Goal: Task Accomplishment & Management: Manage account settings

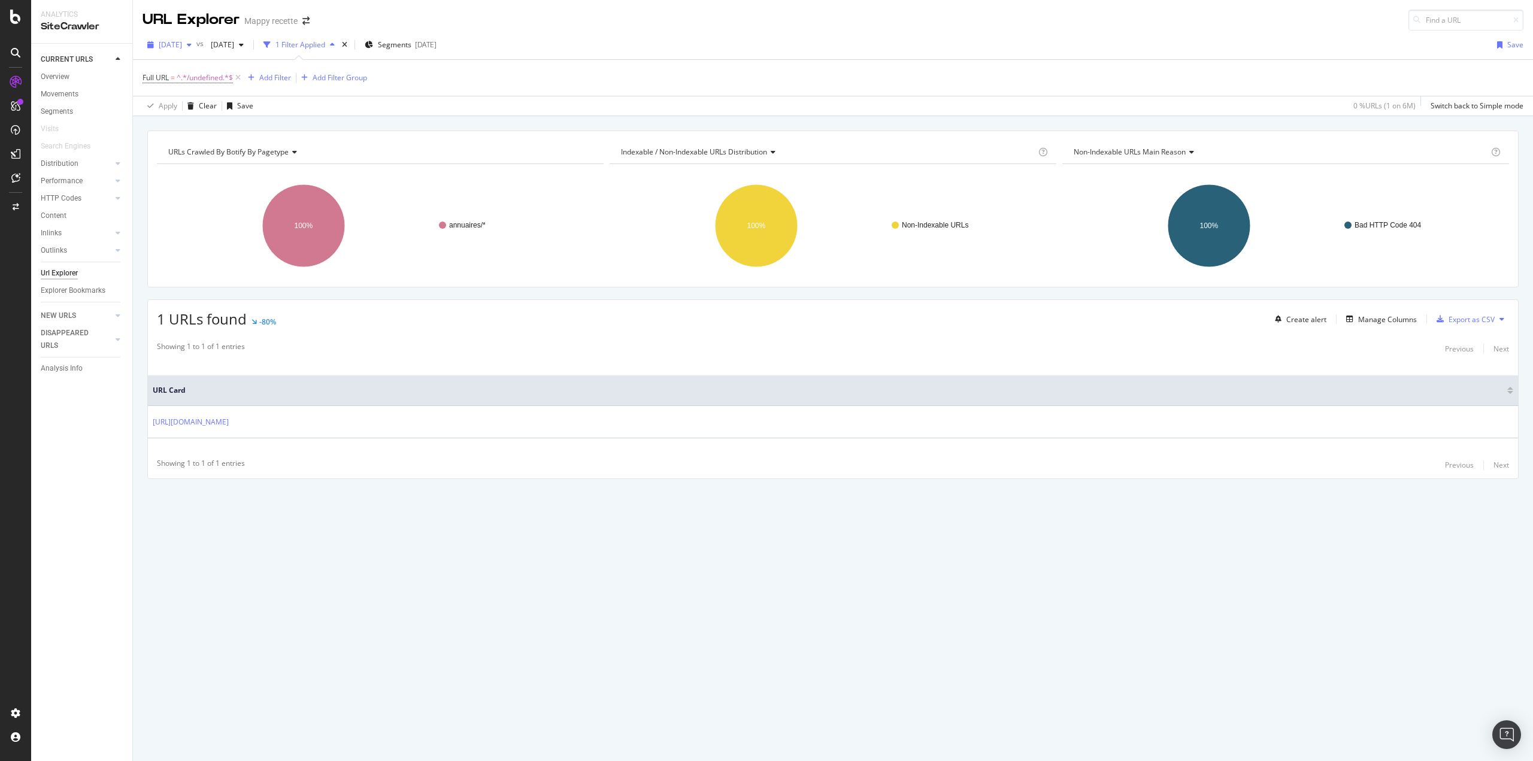
click at [182, 47] on span "[DATE]" at bounding box center [170, 45] width 23 height 10
click at [180, 93] on div "2025 Sep. 27th 6.2M URLs" at bounding box center [221, 87] width 143 height 17
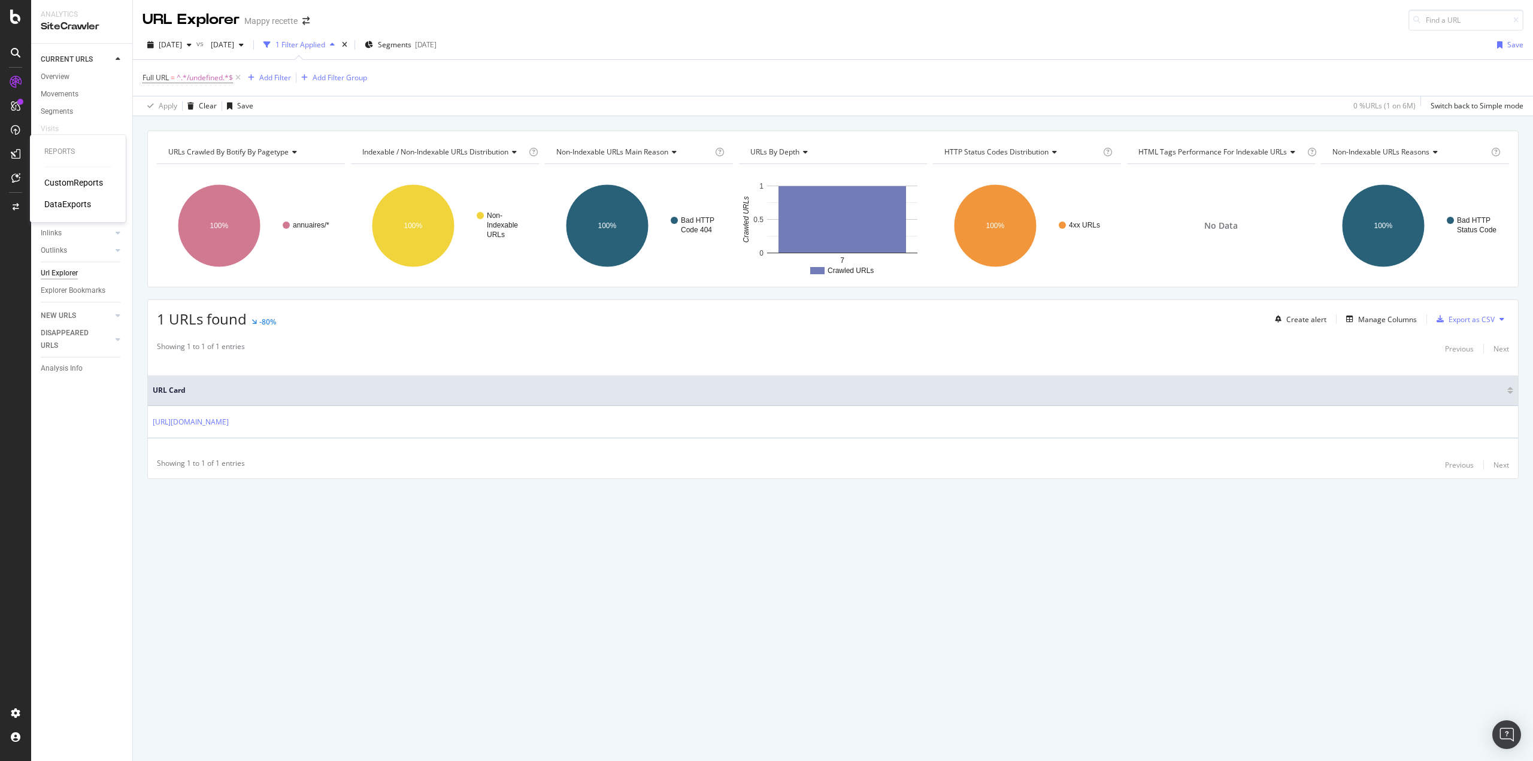
click at [68, 185] on div "CustomReports" at bounding box center [73, 183] width 59 height 12
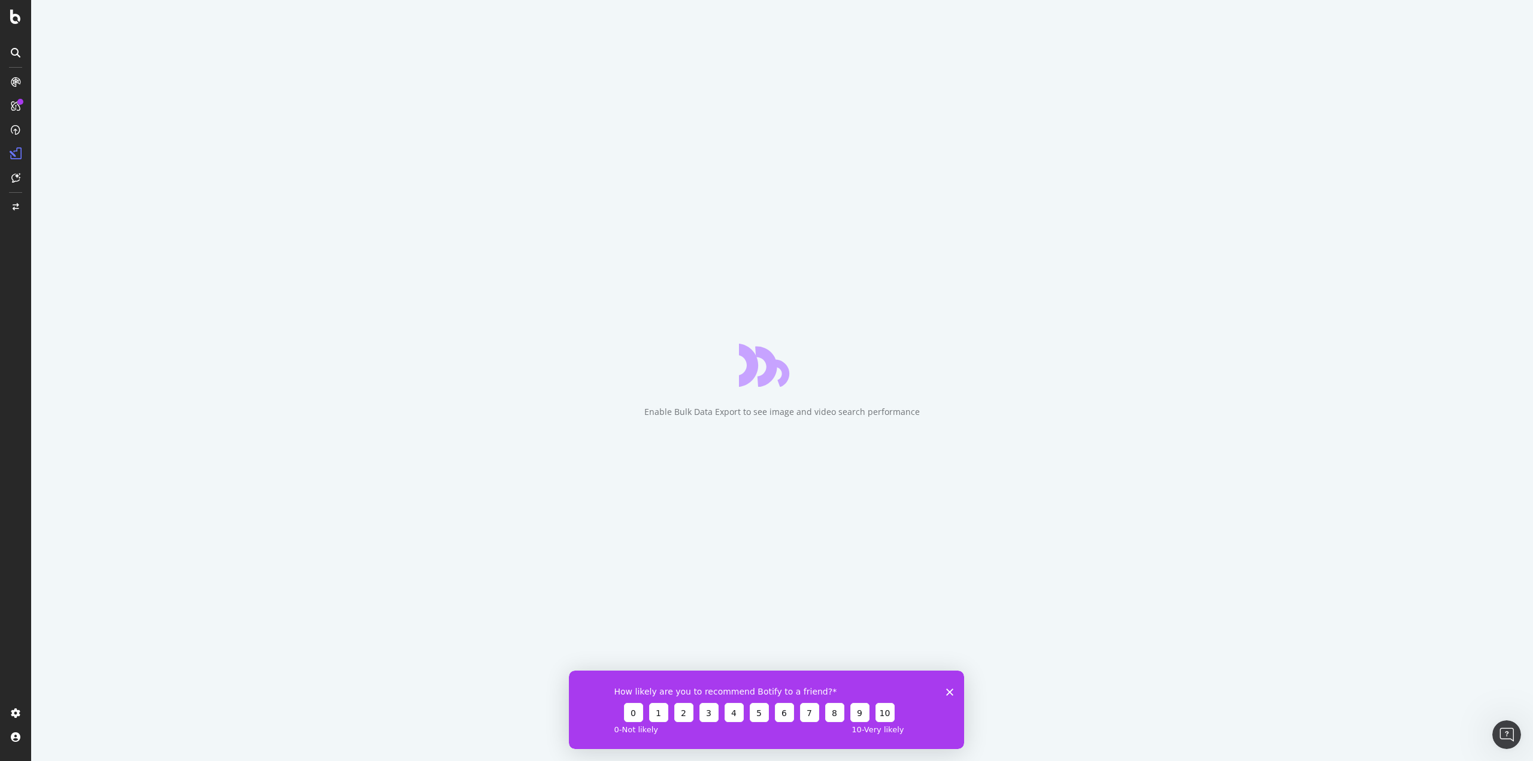
click at [951, 689] on polygon "Fermer l'enquête" at bounding box center [949, 691] width 7 height 7
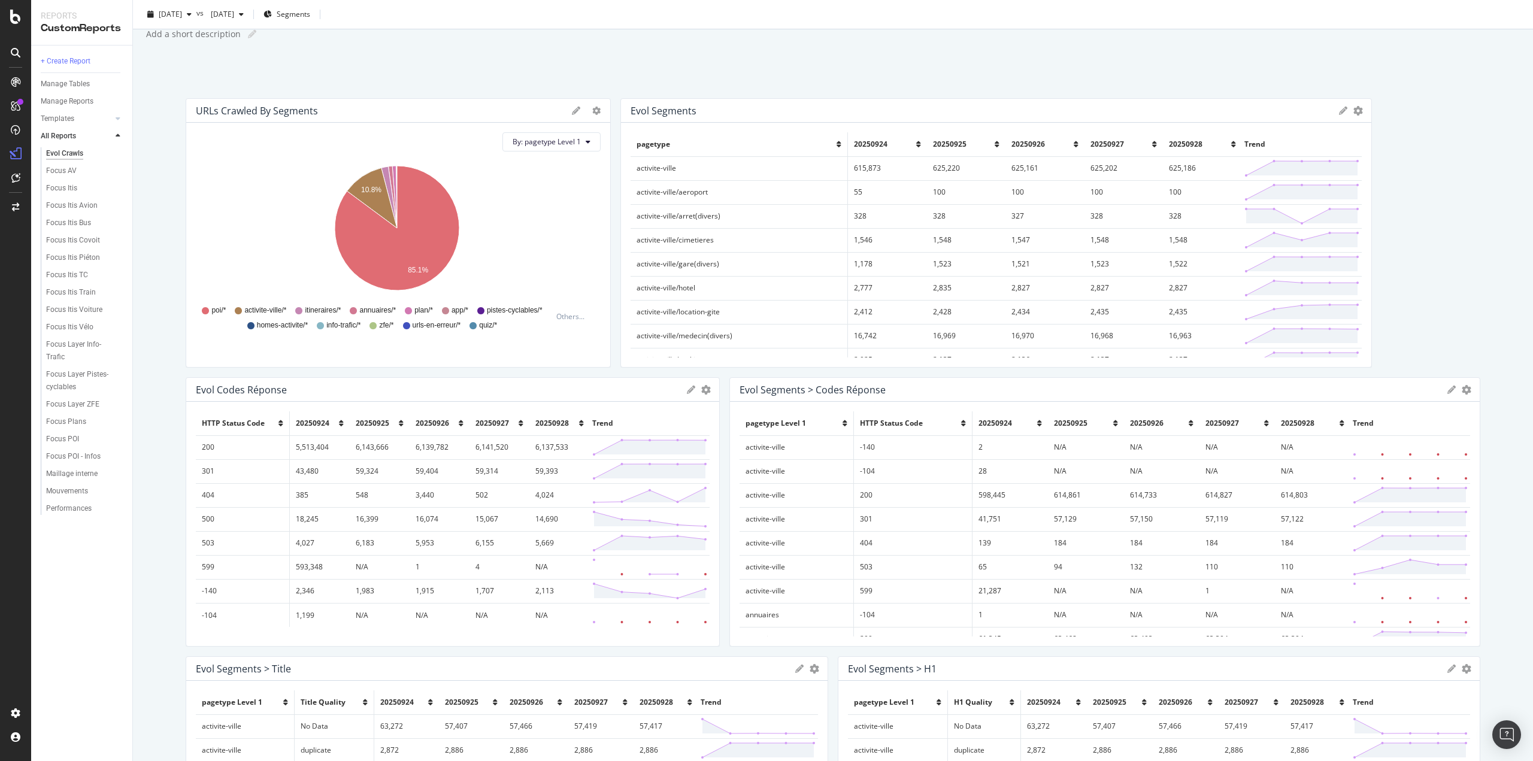
scroll to position [60, 0]
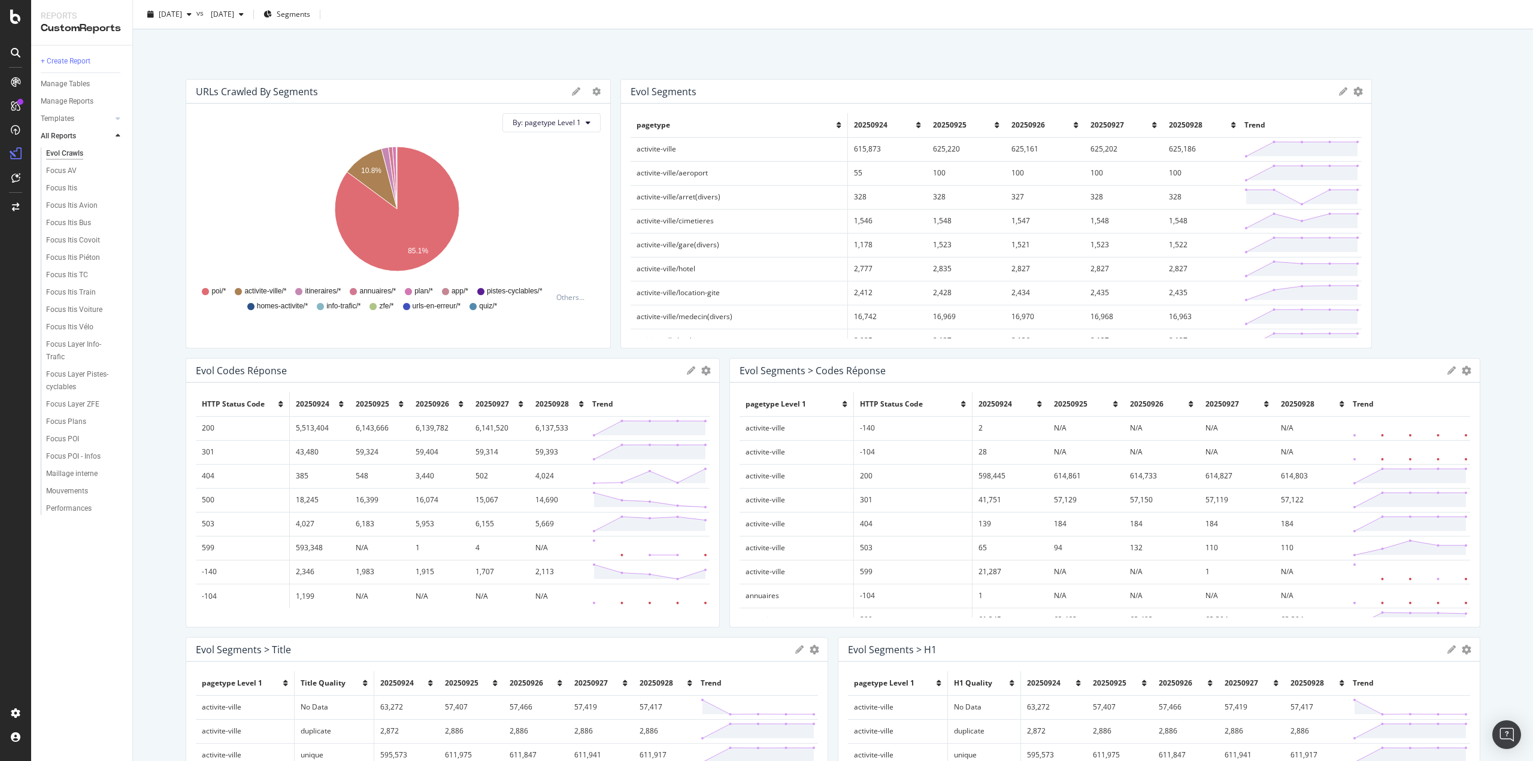
click at [1172, 124] on span "20250928" at bounding box center [1186, 125] width 34 height 10
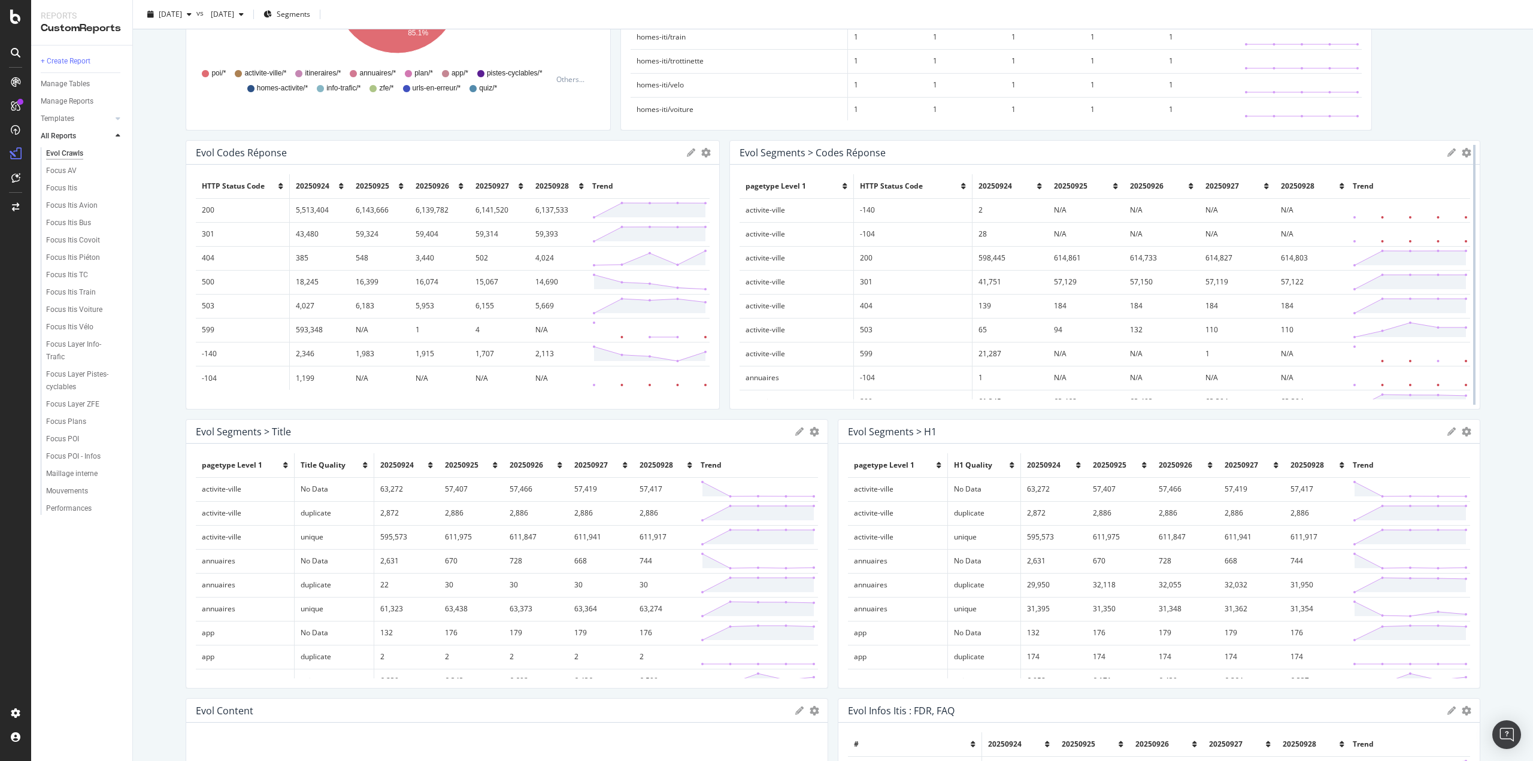
scroll to position [299, 0]
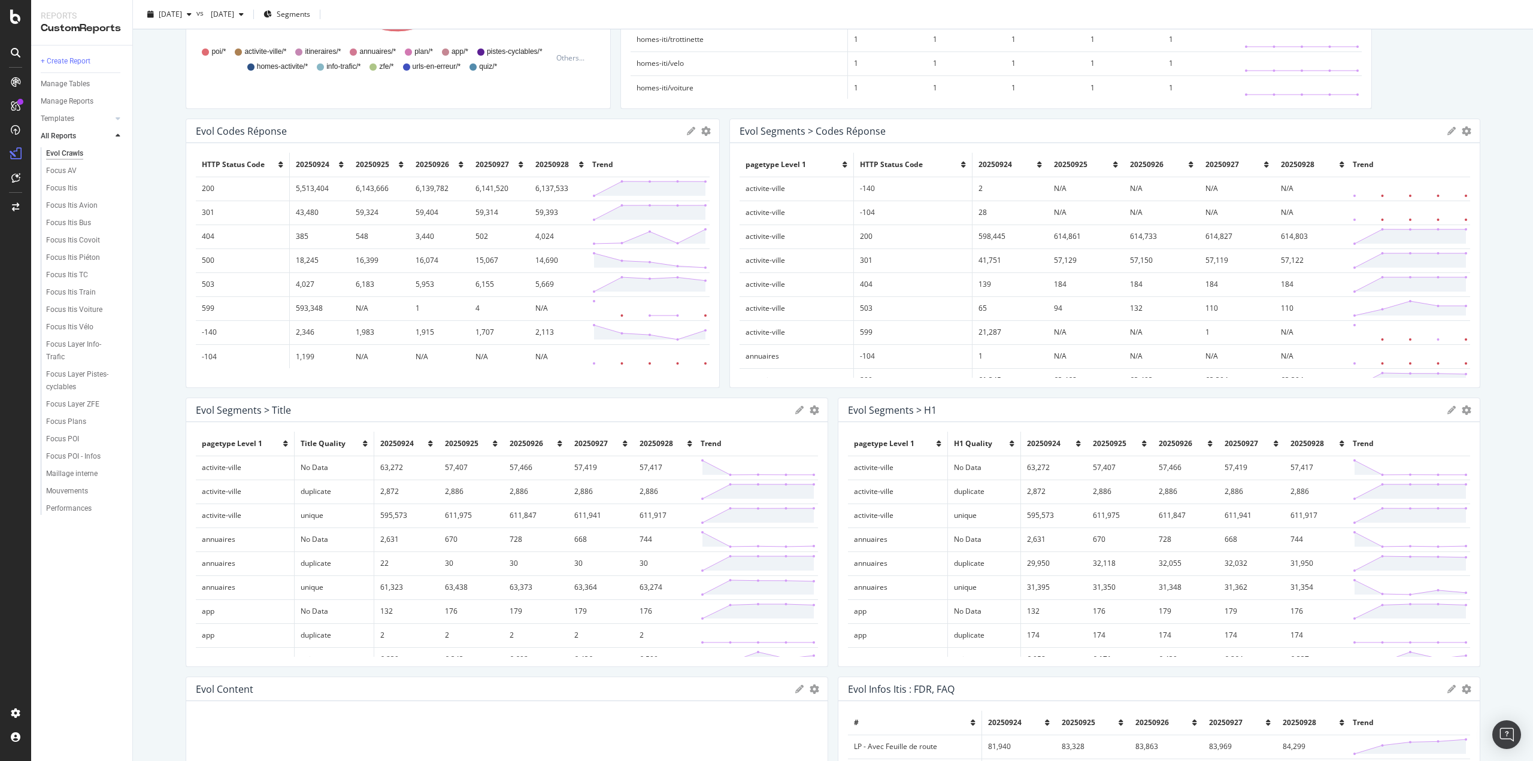
click at [554, 162] on span "20250928" at bounding box center [552, 164] width 34 height 10
click at [1297, 157] on th "20250928" at bounding box center [1312, 165] width 75 height 24
click at [1281, 161] on span "20250928" at bounding box center [1298, 164] width 34 height 10
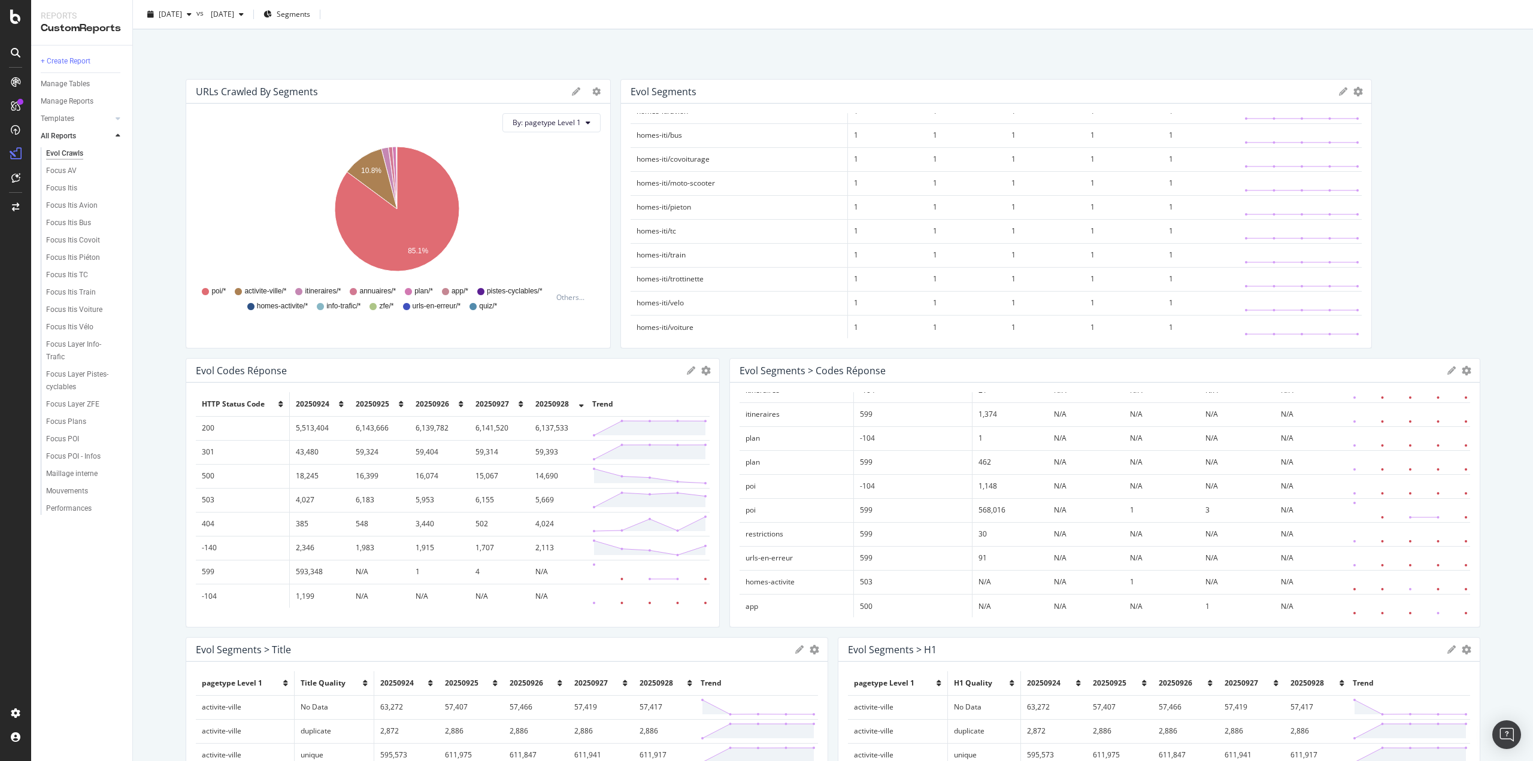
scroll to position [0, 0]
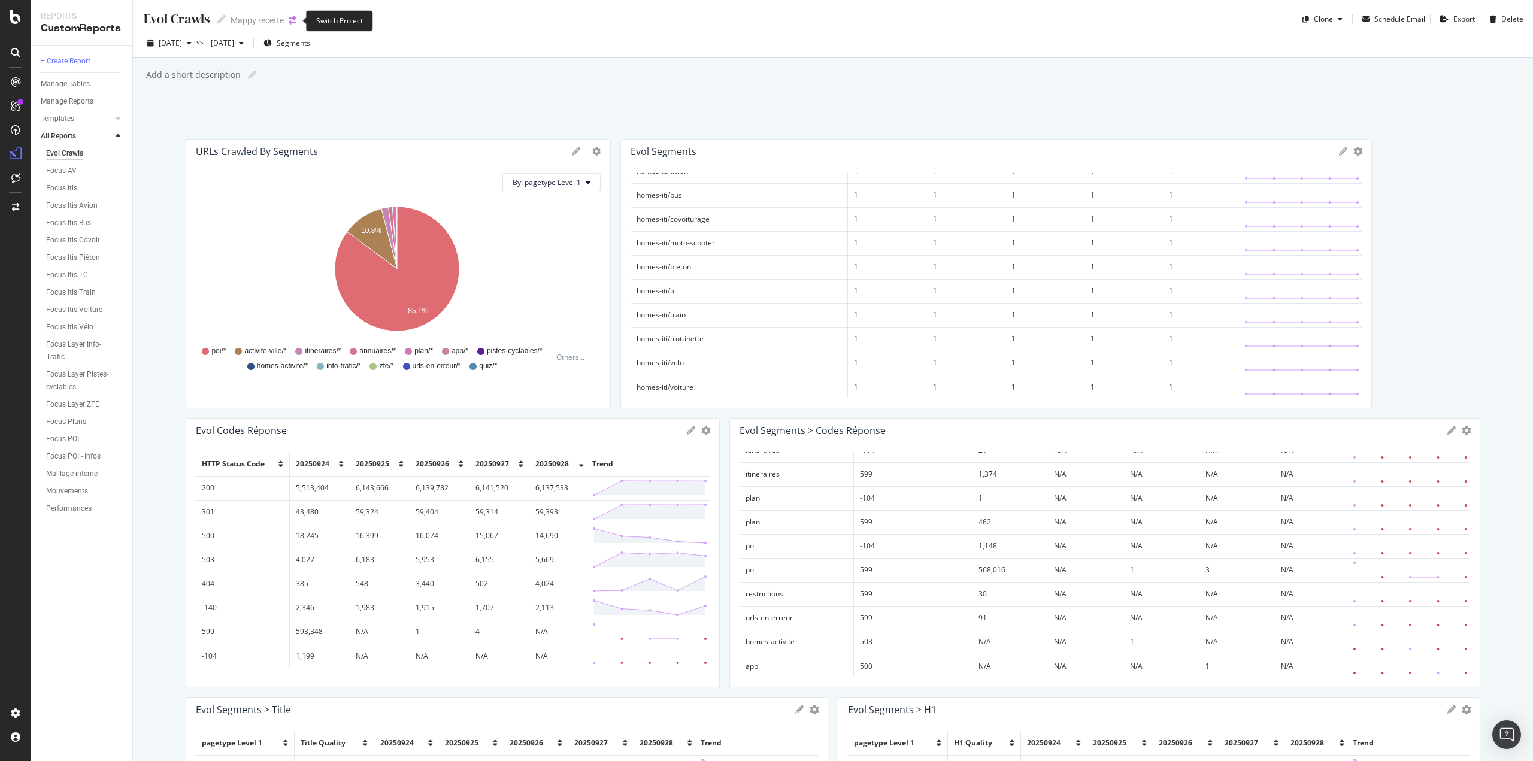
click at [293, 19] on icon "arrow-right-arrow-left" at bounding box center [292, 20] width 7 height 8
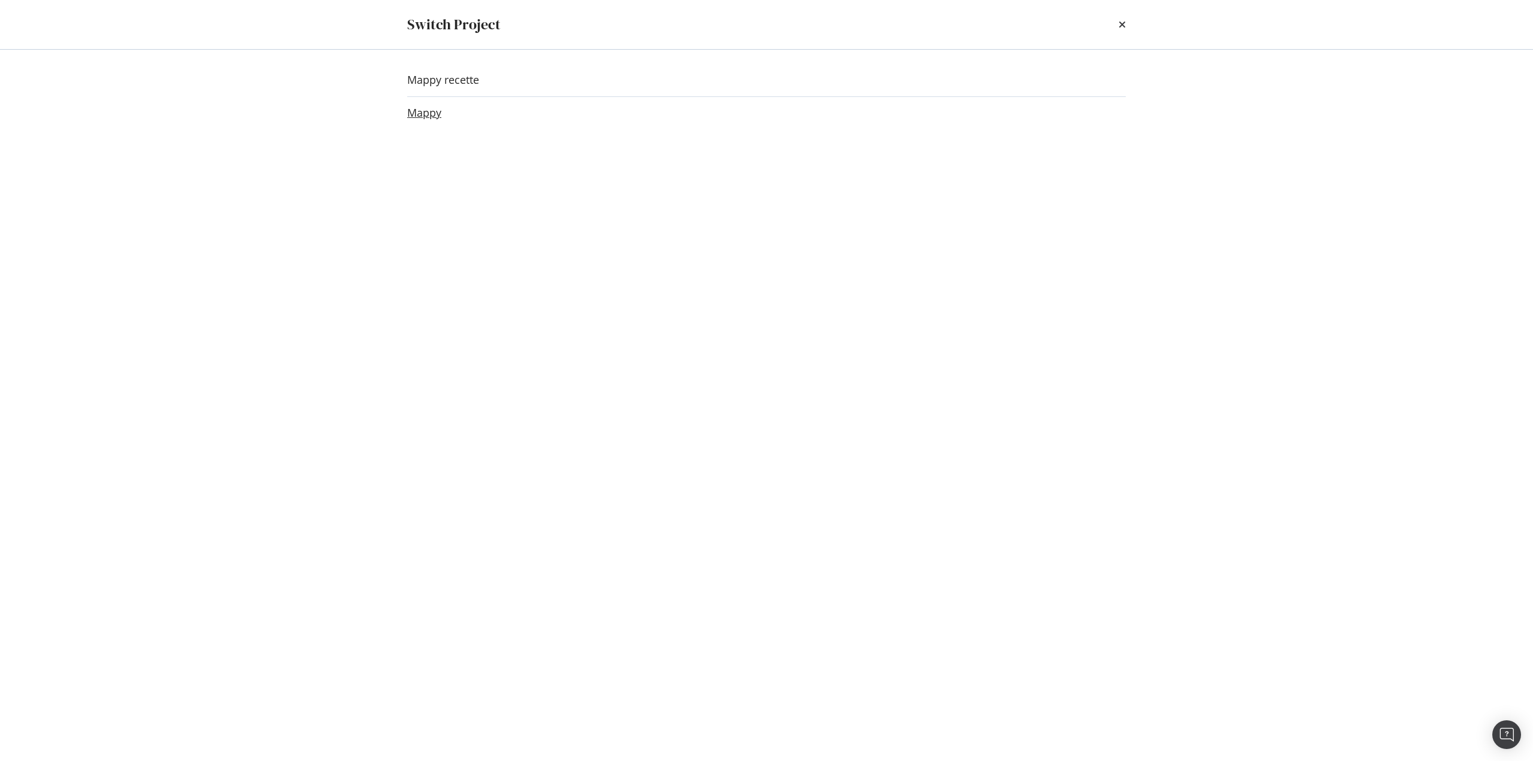
click at [414, 117] on link "Mappy" at bounding box center [424, 113] width 34 height 13
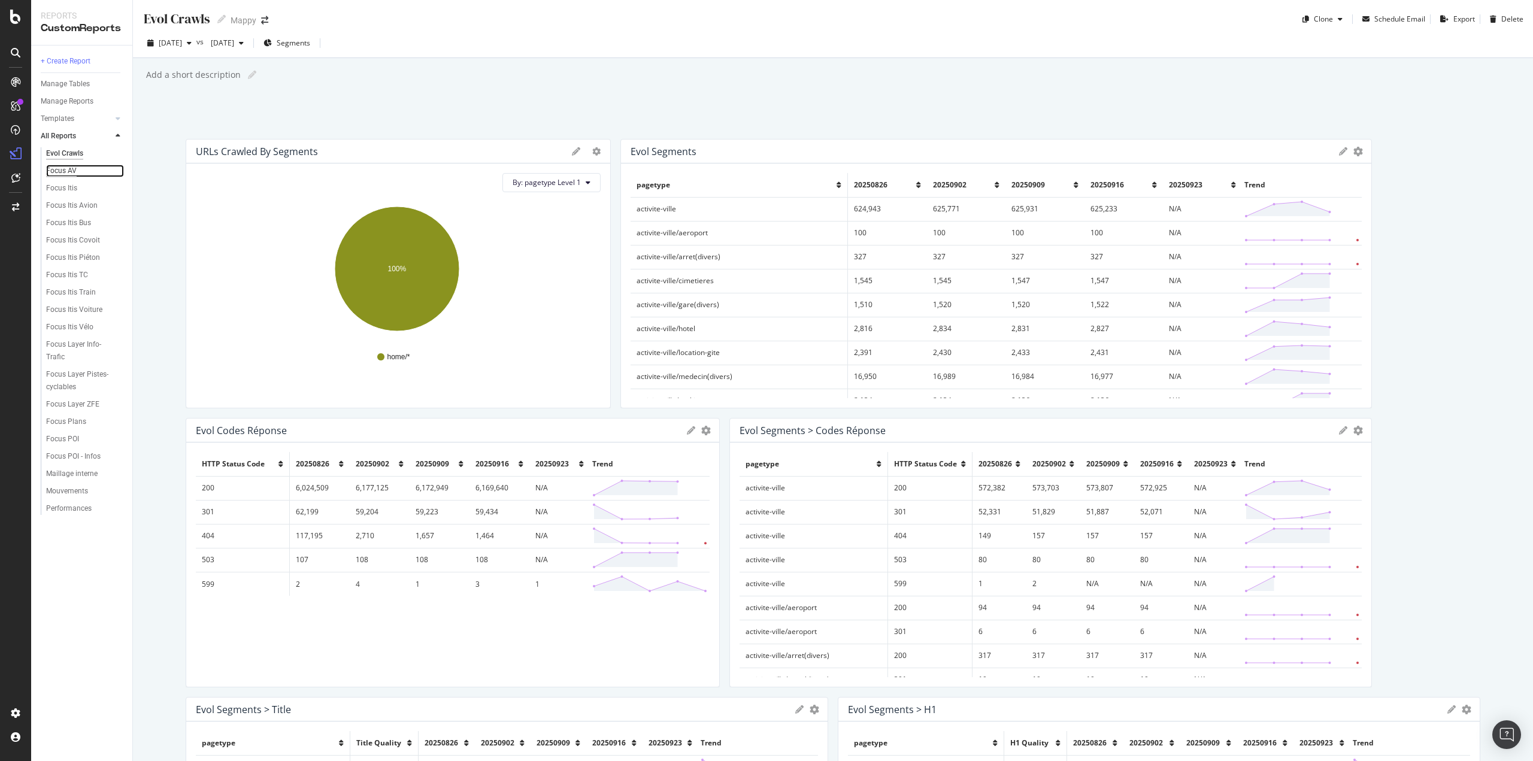
click at [73, 173] on div "Focus AV" at bounding box center [61, 171] width 31 height 13
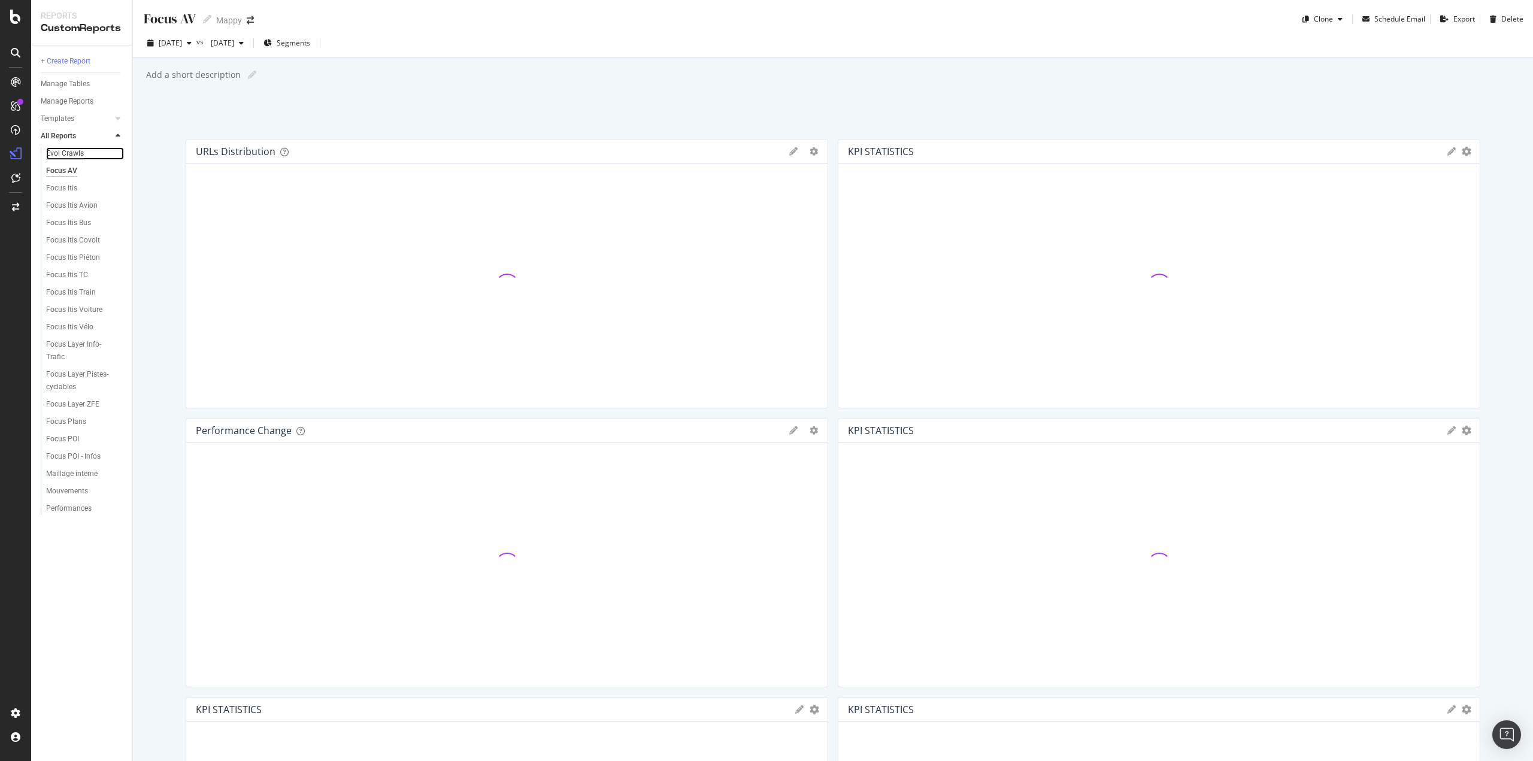
click at [60, 149] on div "Evol Crawls" at bounding box center [65, 153] width 38 height 13
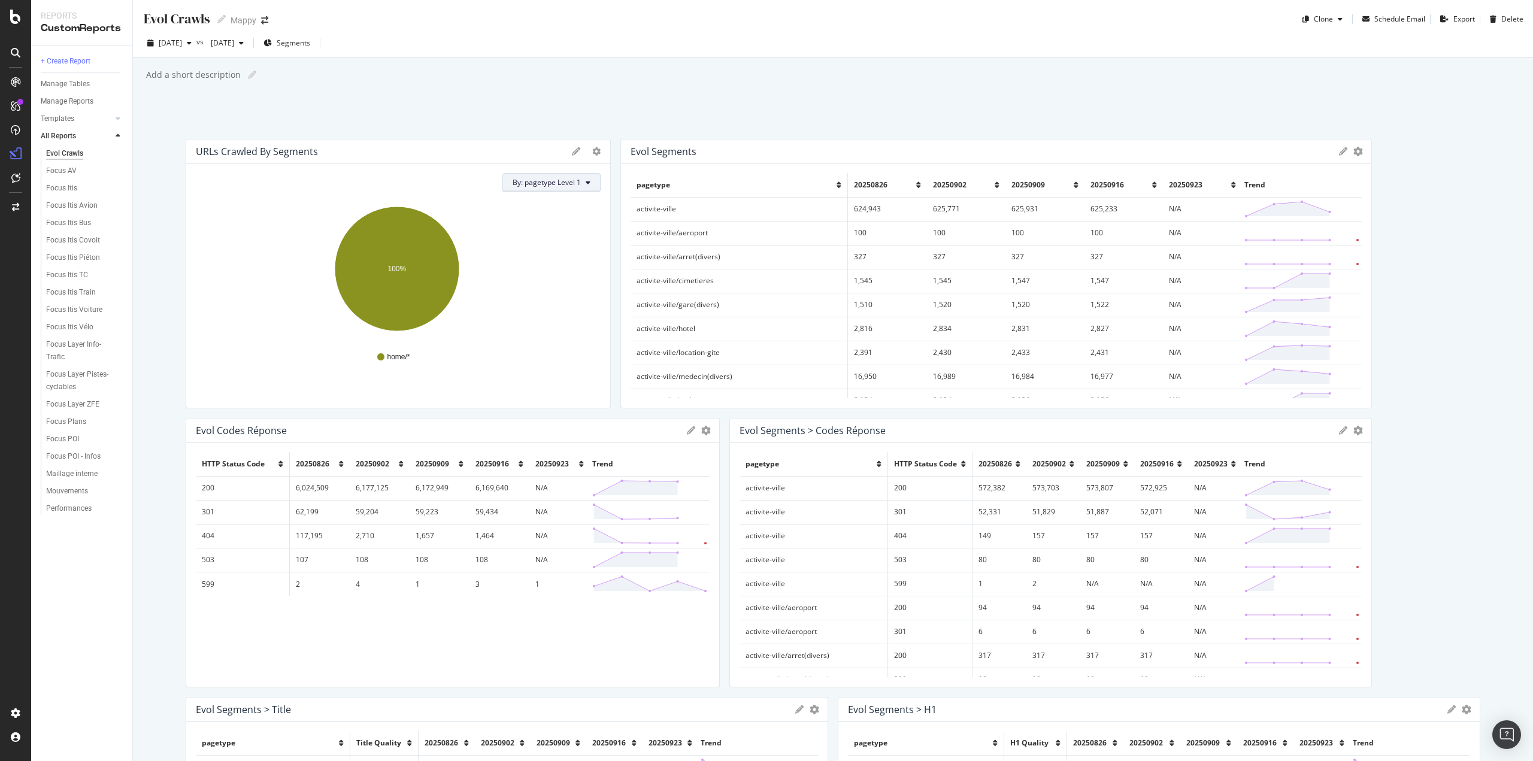
click at [553, 183] on span "By: pagetype Level 1" at bounding box center [547, 182] width 68 height 10
click at [571, 226] on span "pagetype Level 1" at bounding box center [575, 225] width 129 height 11
click at [589, 182] on button "By: pagetype Level 1" at bounding box center [551, 182] width 98 height 19
click at [589, 308] on div "All Dimensions" at bounding box center [575, 310] width 148 height 20
click at [588, 235] on div "pagetype Level 1" at bounding box center [552, 231] width 72 height 7
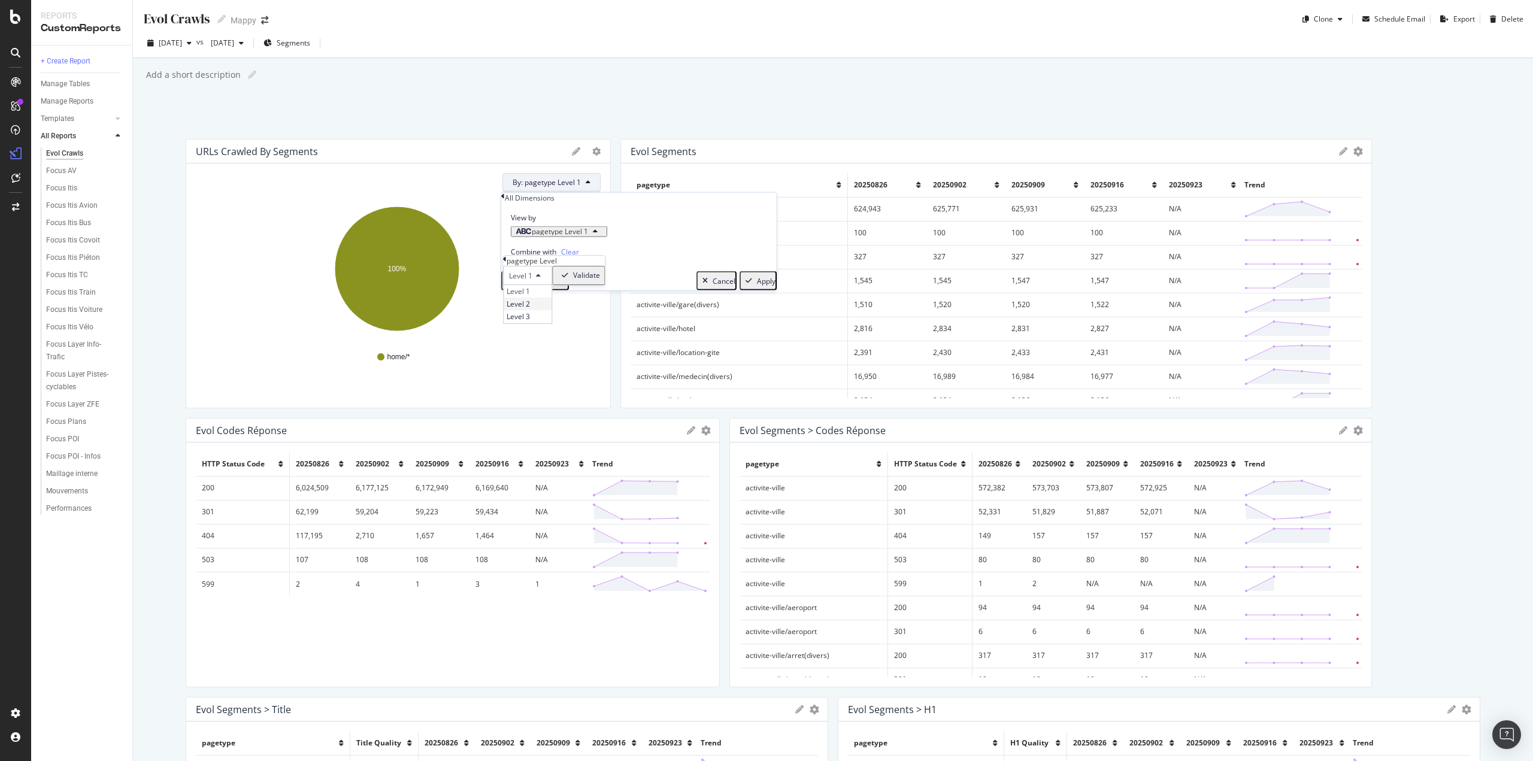
click at [523, 310] on div "Level 2" at bounding box center [528, 304] width 48 height 13
click at [590, 280] on div "Validate" at bounding box center [586, 275] width 27 height 8
click at [746, 289] on div "Apply" at bounding box center [758, 281] width 35 height 16
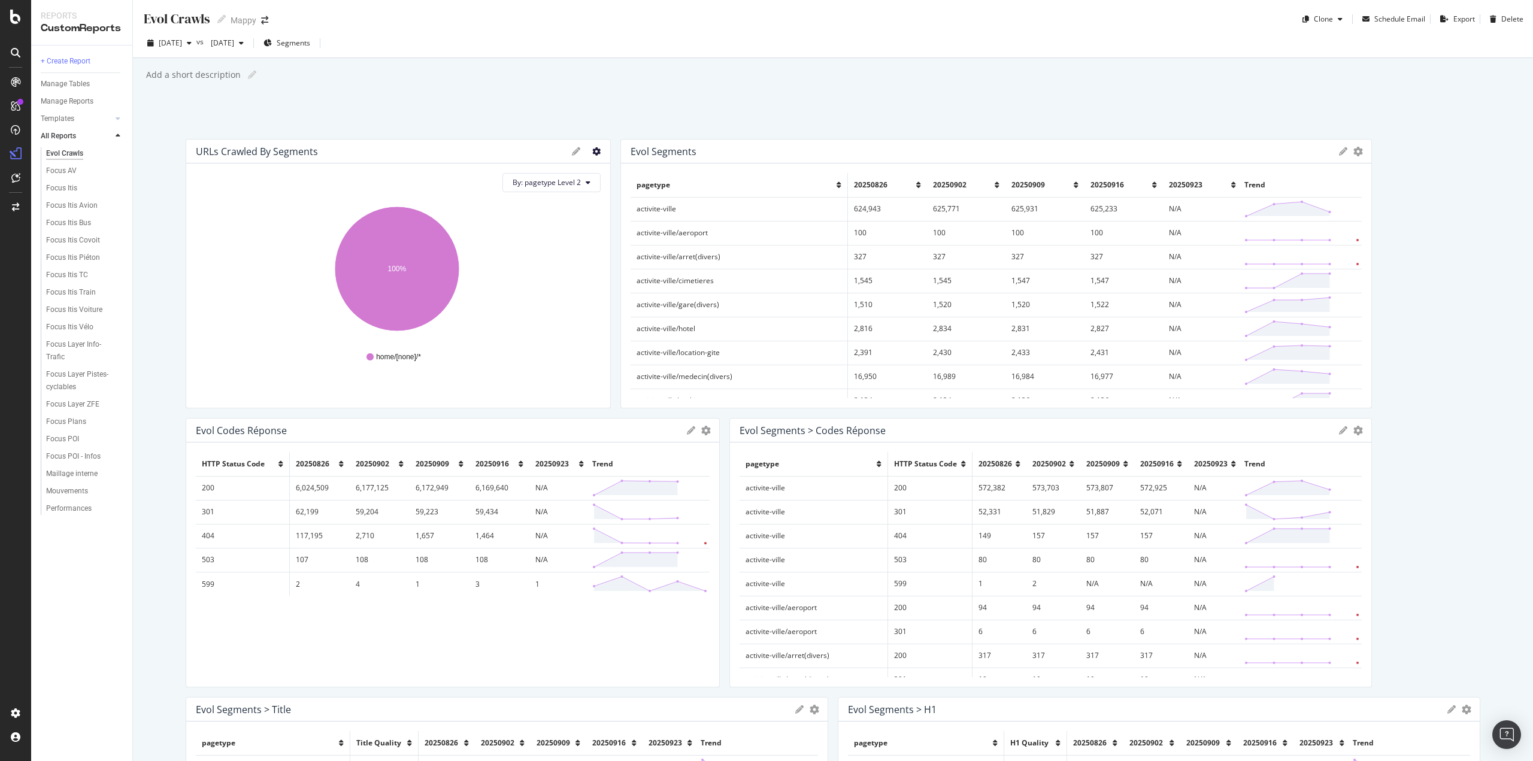
click at [595, 154] on icon "gear" at bounding box center [596, 151] width 8 height 8
click at [480, 350] on div "home/[none]/*" at bounding box center [398, 357] width 393 height 27
click at [1174, 184] on span "20250923" at bounding box center [1186, 185] width 34 height 10
click at [14, 22] on icon at bounding box center [15, 17] width 11 height 14
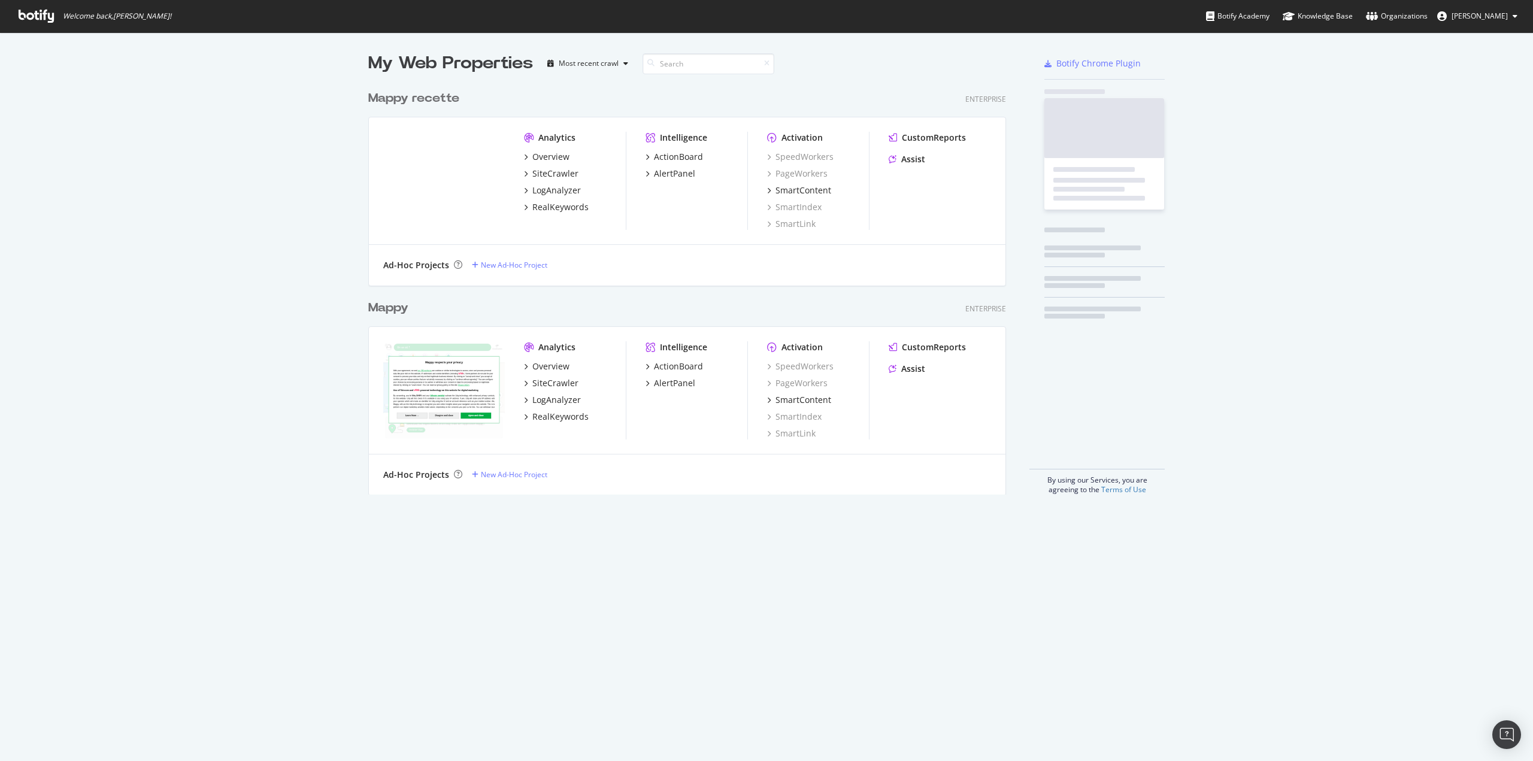
scroll to position [410, 638]
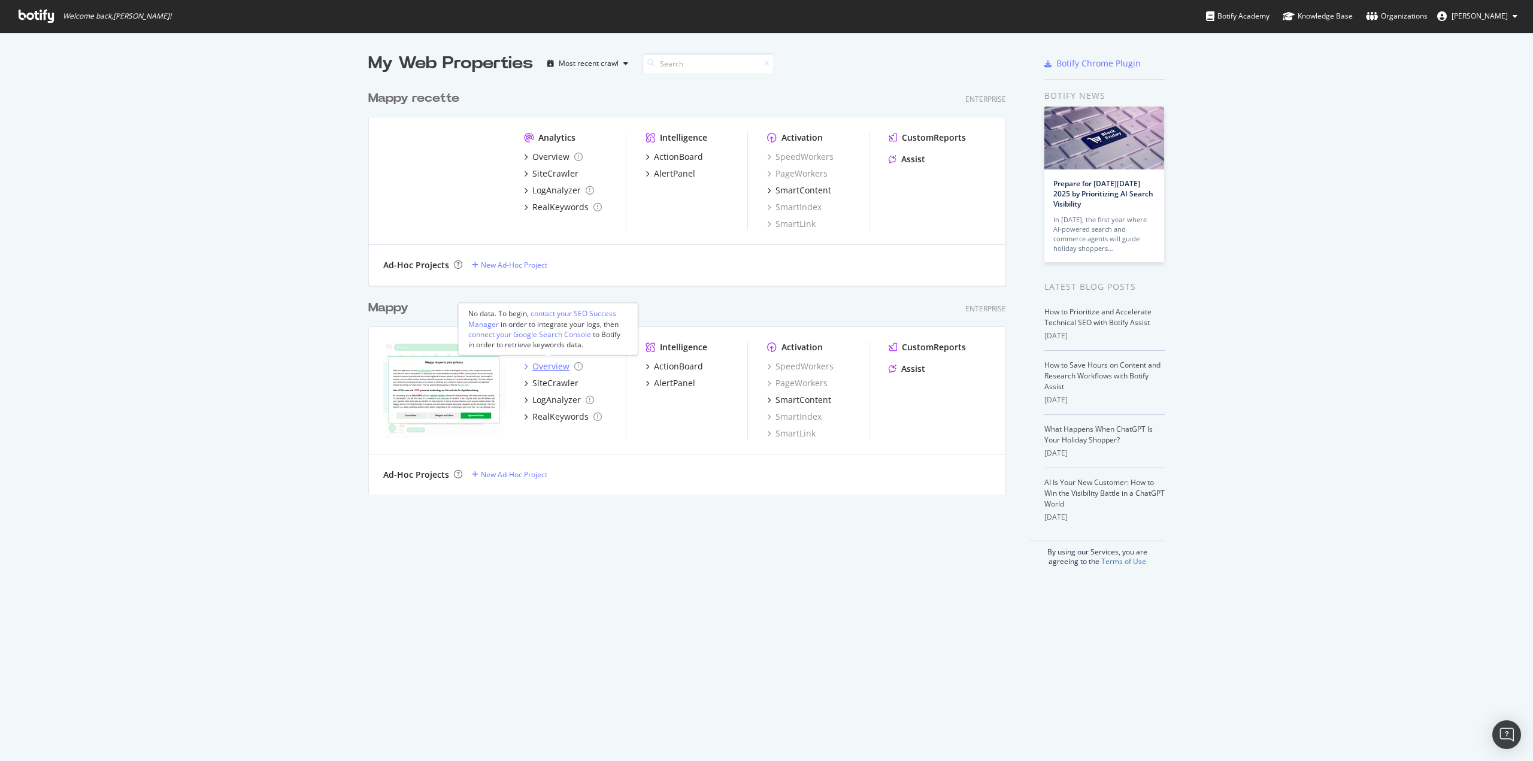
click at [553, 369] on div "Overview" at bounding box center [550, 366] width 37 height 12
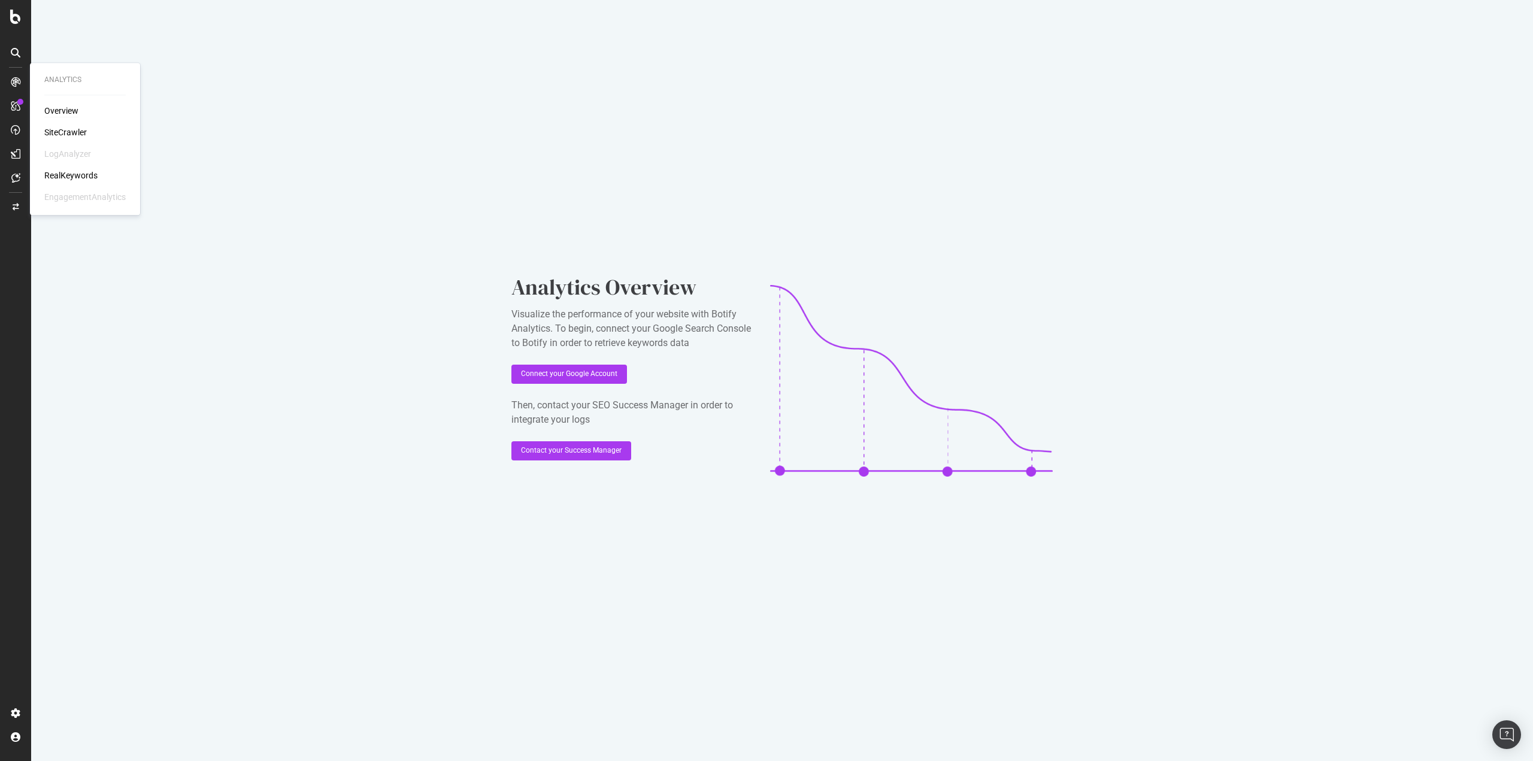
click at [60, 117] on div "Overview SiteCrawler LogAnalyzer RealKeywords EngagementAnalytics" at bounding box center [84, 154] width 81 height 98
click at [69, 109] on div "Overview" at bounding box center [61, 111] width 34 height 12
click at [60, 132] on div "SiteCrawler" at bounding box center [65, 132] width 43 height 12
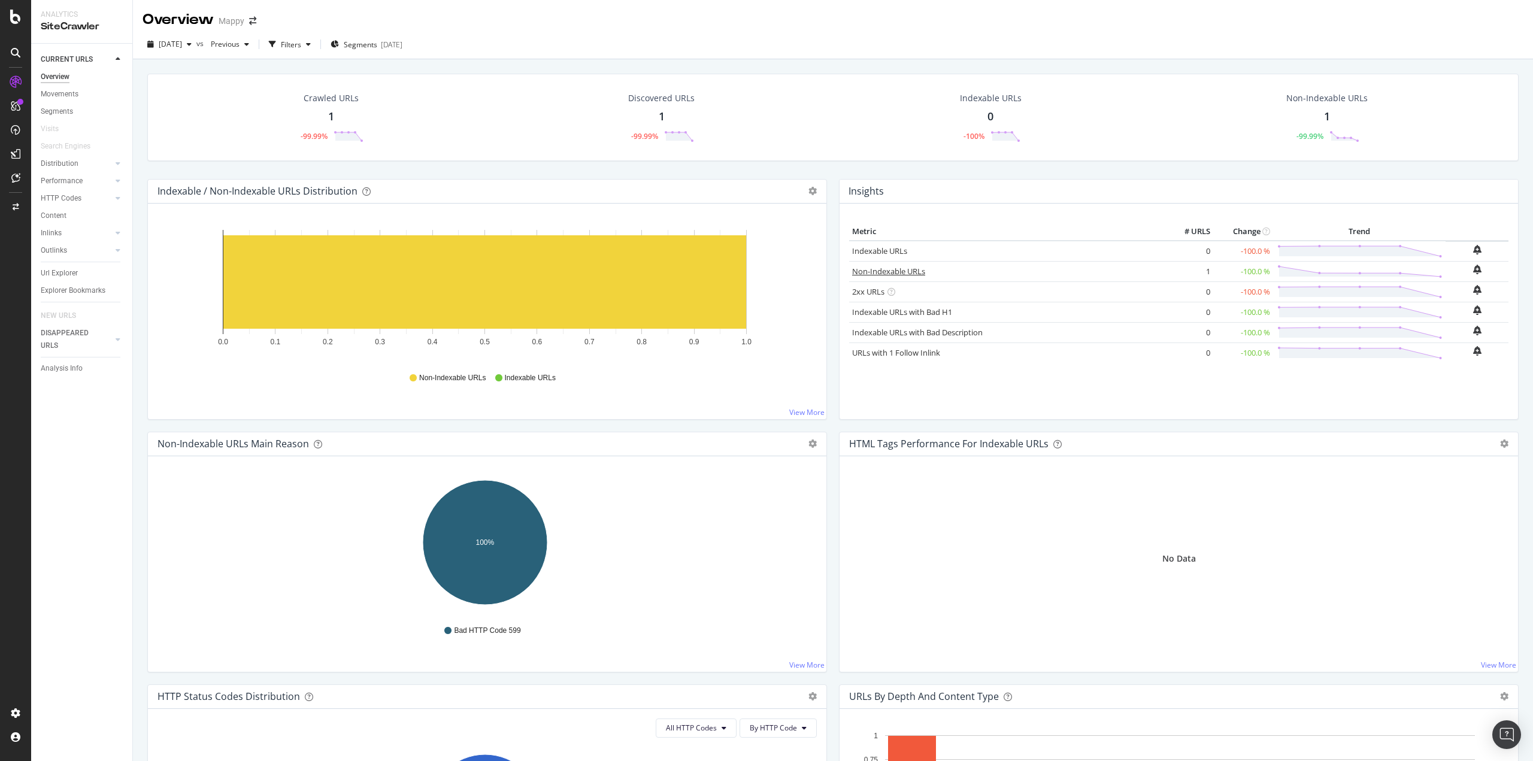
click at [884, 274] on link "Non-Indexable URLs" at bounding box center [888, 271] width 73 height 11
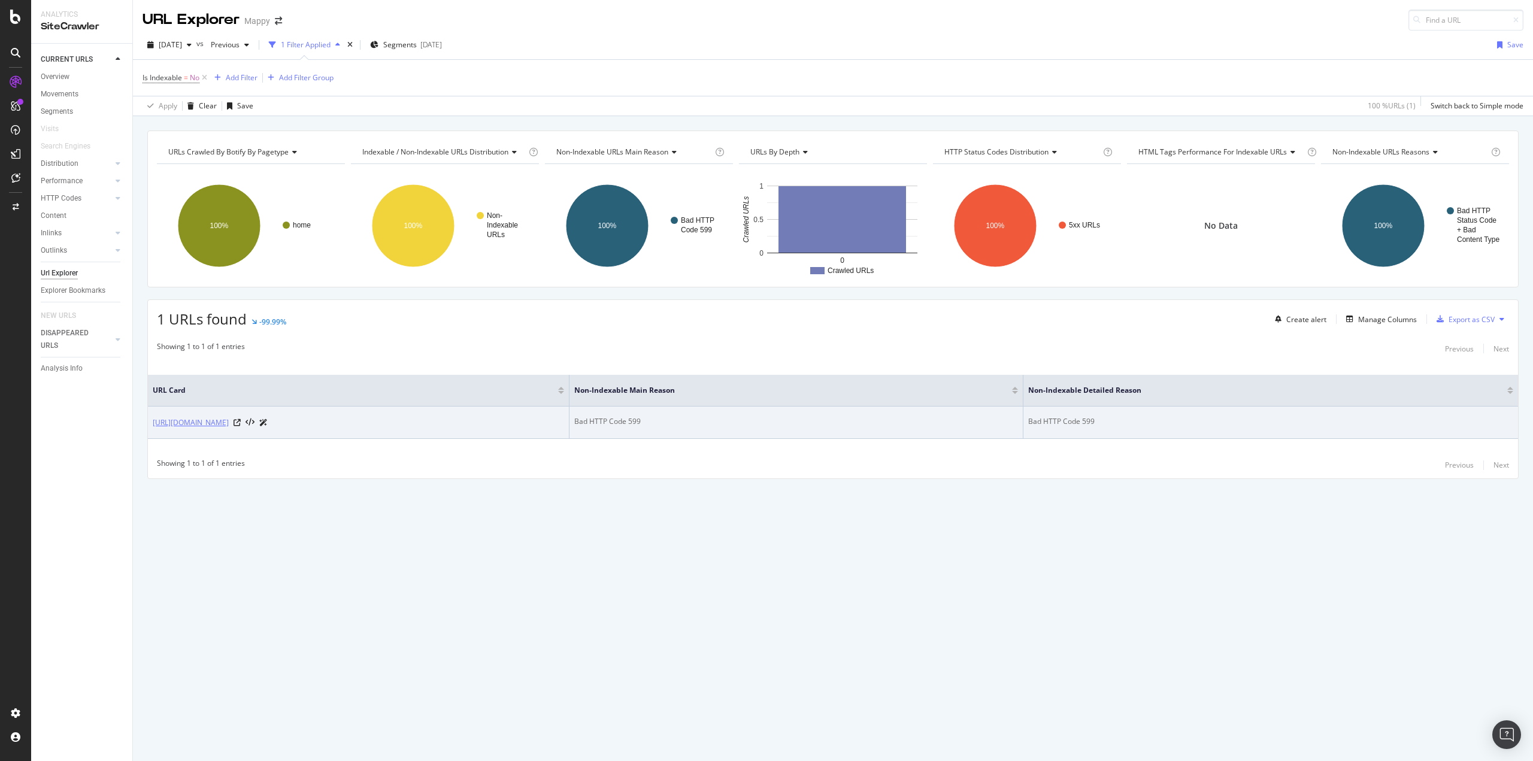
click at [201, 425] on link "https://fr.mappy.com/" at bounding box center [191, 423] width 76 height 12
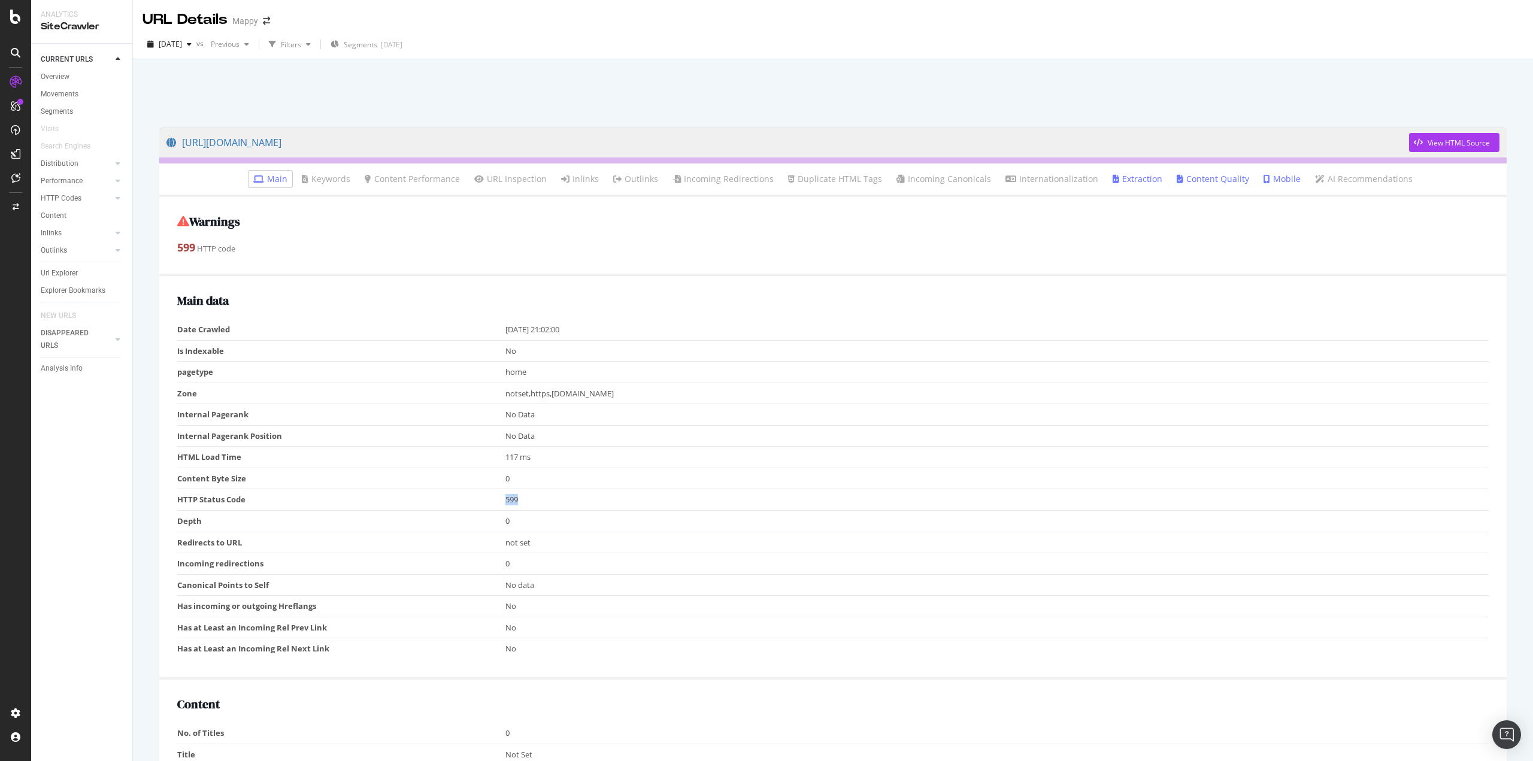
drag, startPoint x: 490, startPoint y: 499, endPoint x: 534, endPoint y: 501, distance: 43.8
click at [534, 501] on tr "HTTP Status Code 599" at bounding box center [832, 500] width 1311 height 22
copy tr "599"
click at [16, 19] on icon at bounding box center [15, 17] width 11 height 14
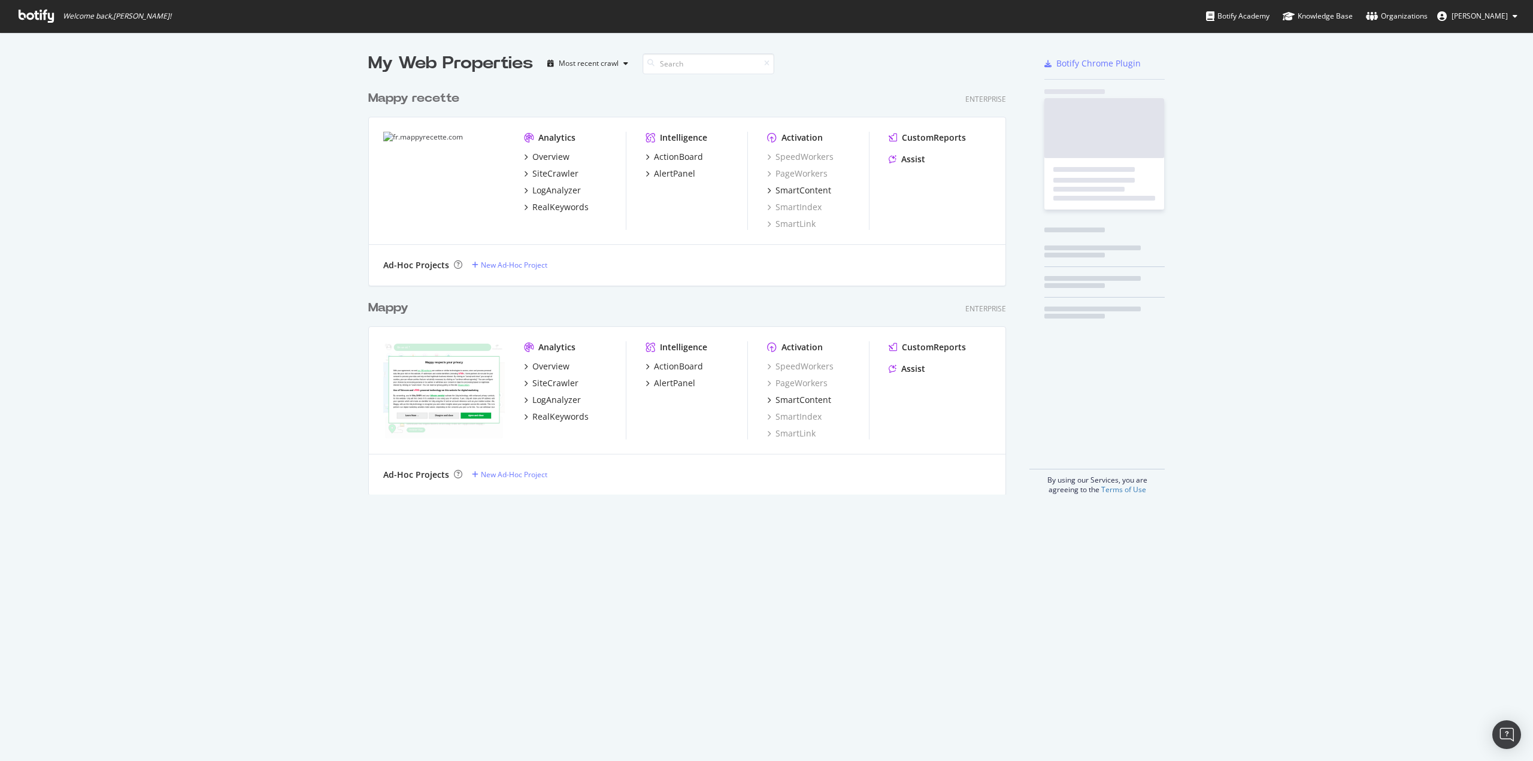
scroll to position [752, 1514]
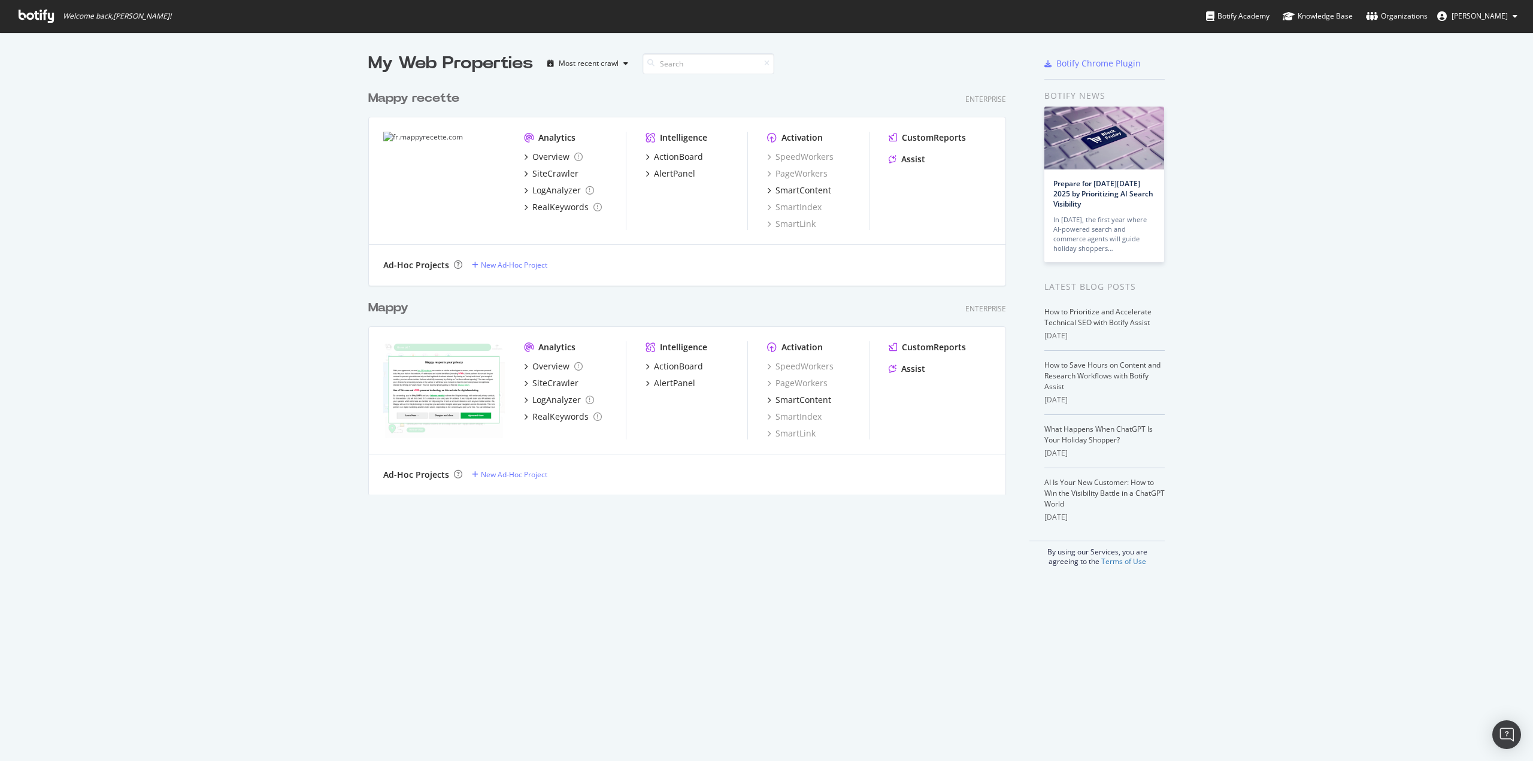
click at [1481, 23] on button "Laetitia Torrelli" at bounding box center [1476, 16] width 99 height 19
click at [1481, 22] on button "Laetitia Torrelli" at bounding box center [1476, 16] width 99 height 19
click at [1399, 16] on div "Organizations" at bounding box center [1397, 16] width 62 height 12
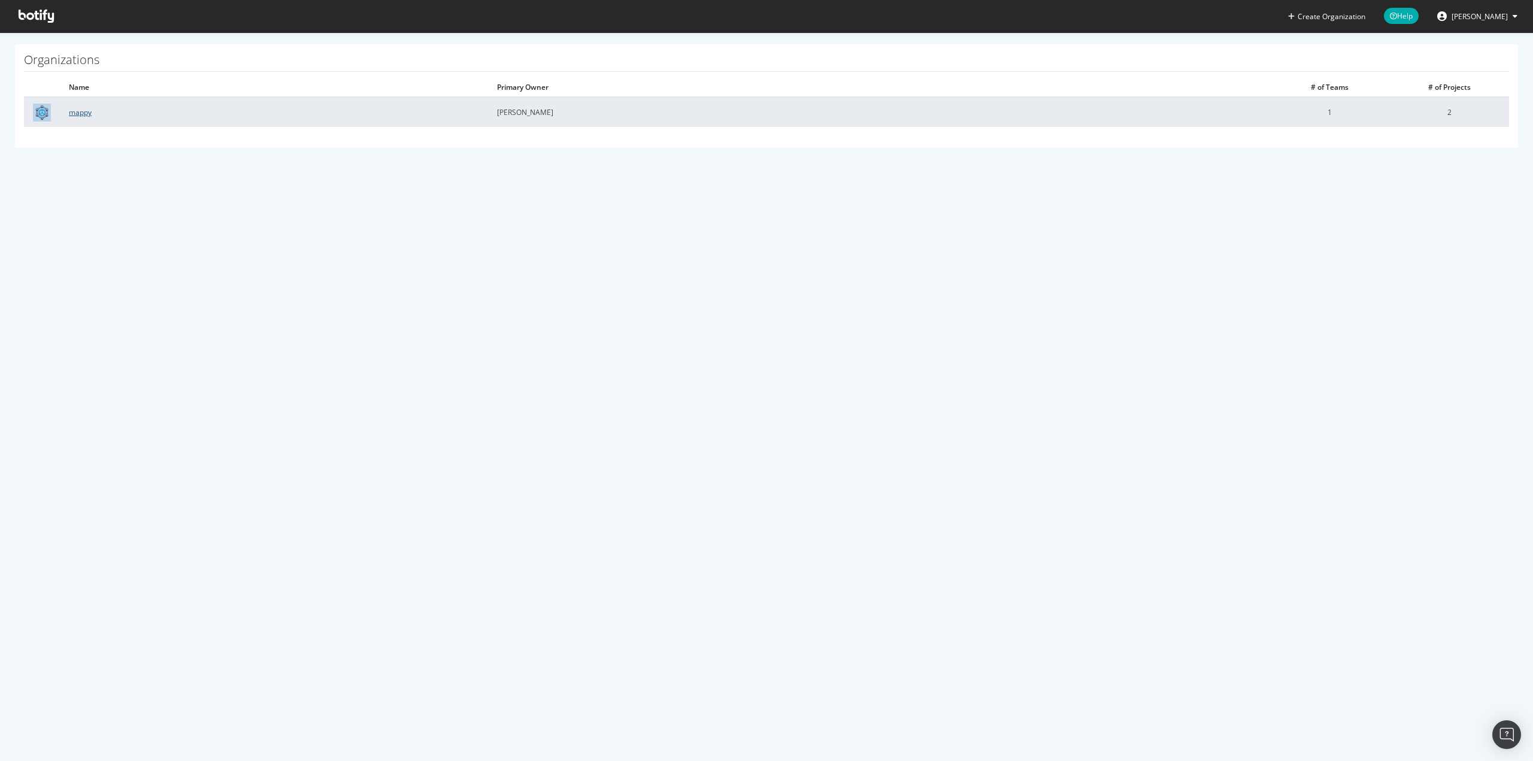
click at [80, 113] on link "mappy" at bounding box center [80, 112] width 23 height 10
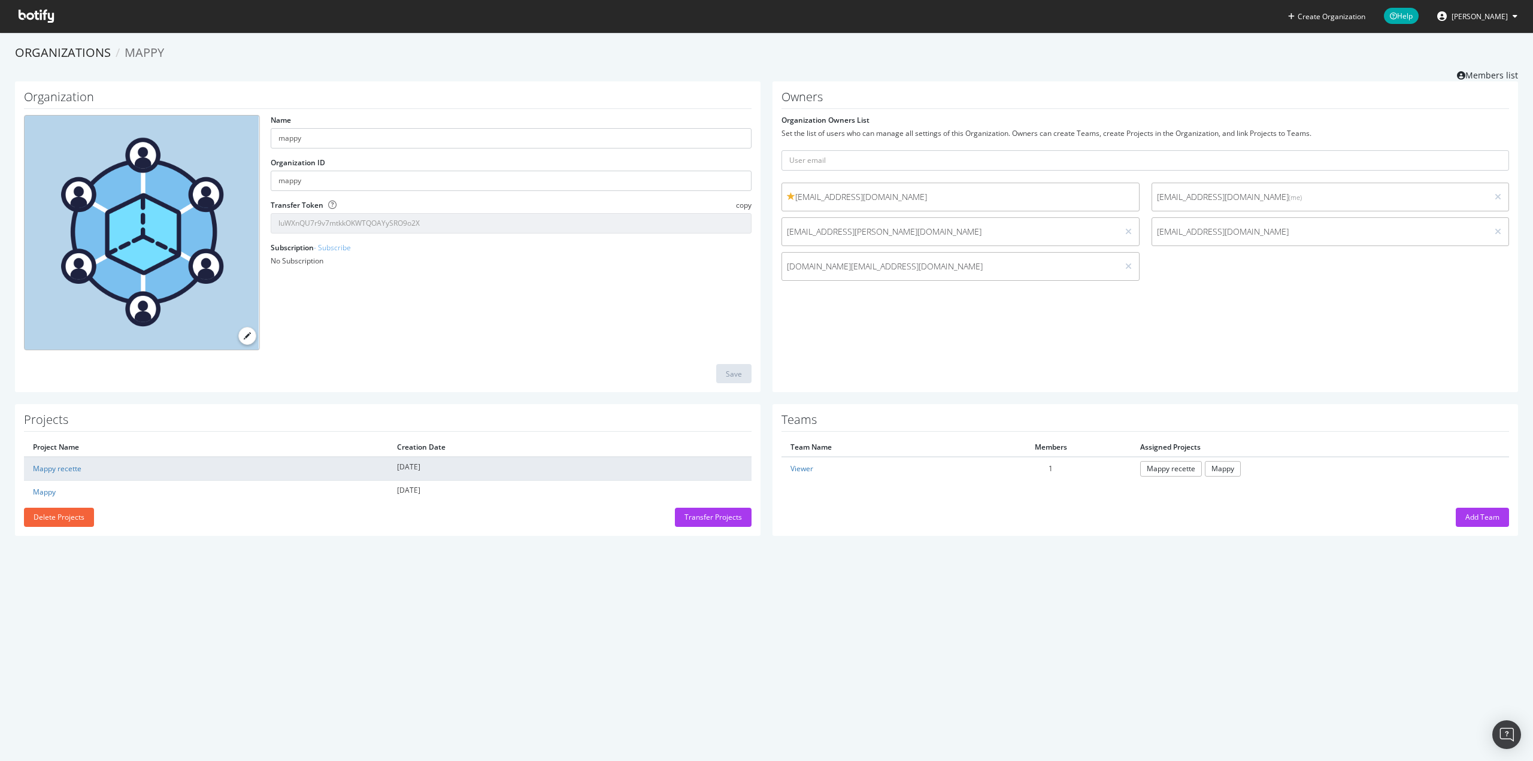
click at [51, 472] on td "Mappy recette" at bounding box center [206, 468] width 364 height 23
click at [60, 465] on link "Mappy recette" at bounding box center [57, 468] width 48 height 10
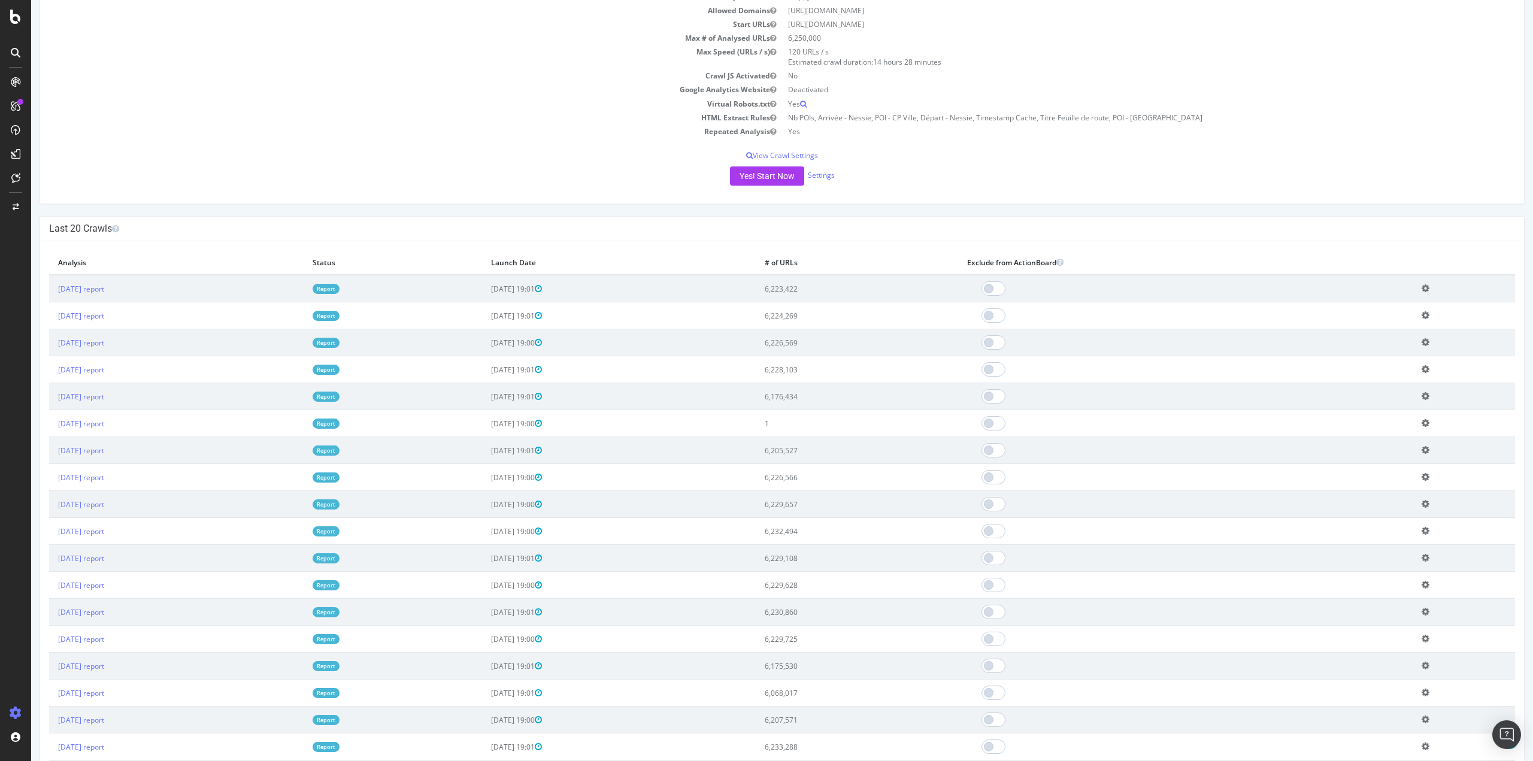
scroll to position [180, 0]
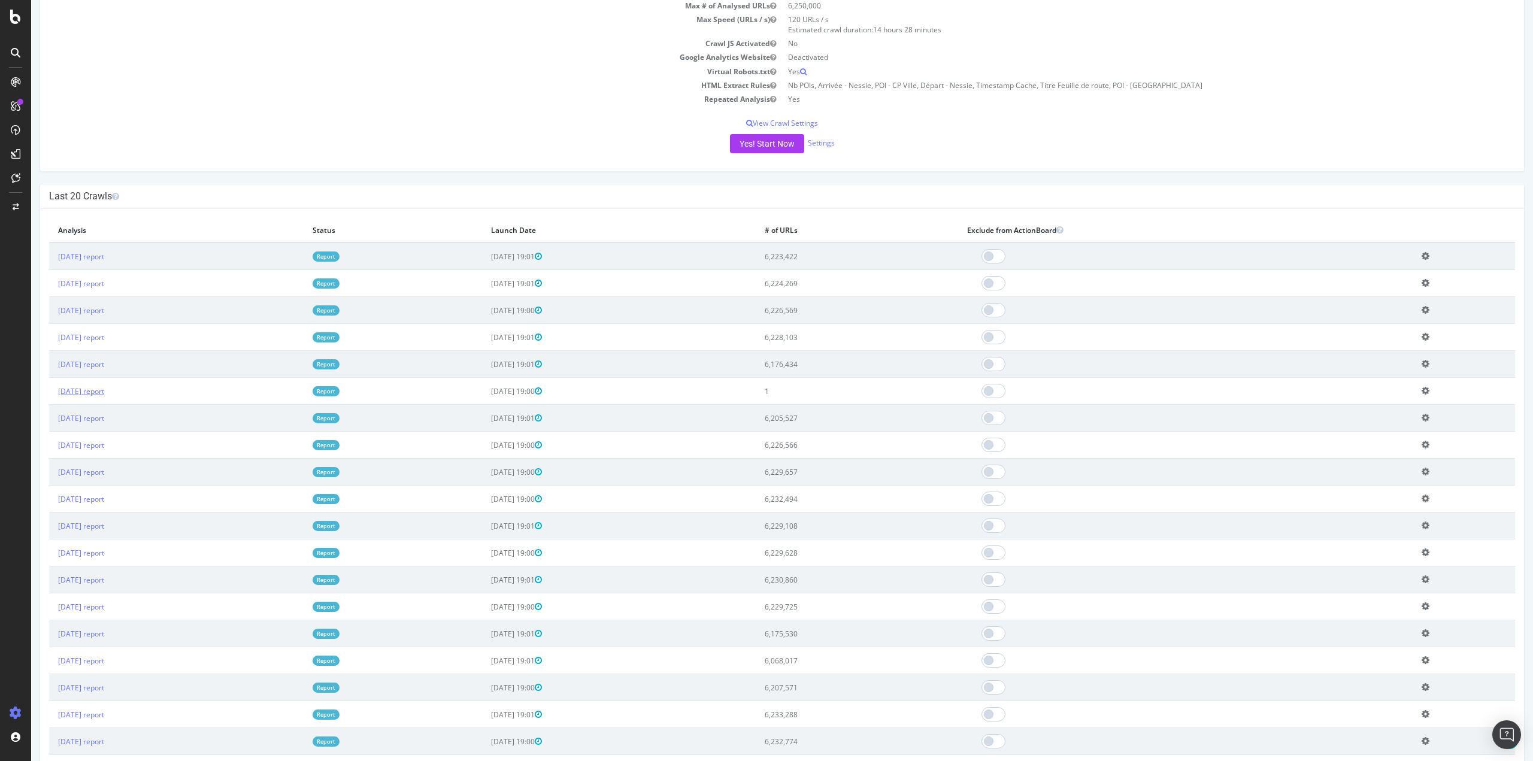
drag, startPoint x: 856, startPoint y: 384, endPoint x: 60, endPoint y: 386, distance: 795.7
click at [60, 386] on tr "2025 Sep. 23rd report Report 2025-09-23 19:00 1 Add name Delete analysis" at bounding box center [782, 391] width 1466 height 27
click at [194, 383] on td "2025 Sep. 23rd report" at bounding box center [176, 391] width 254 height 27
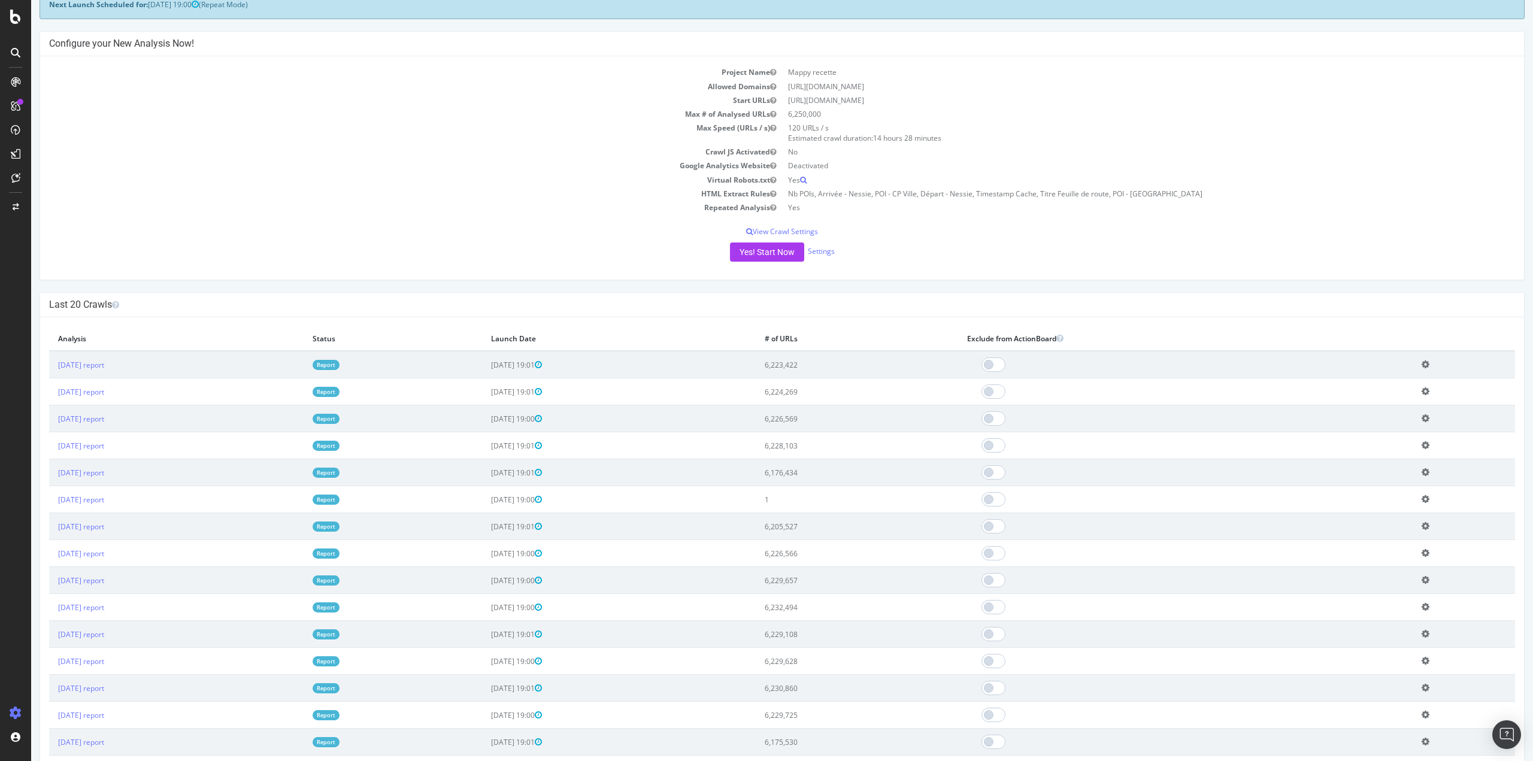
scroll to position [0, 0]
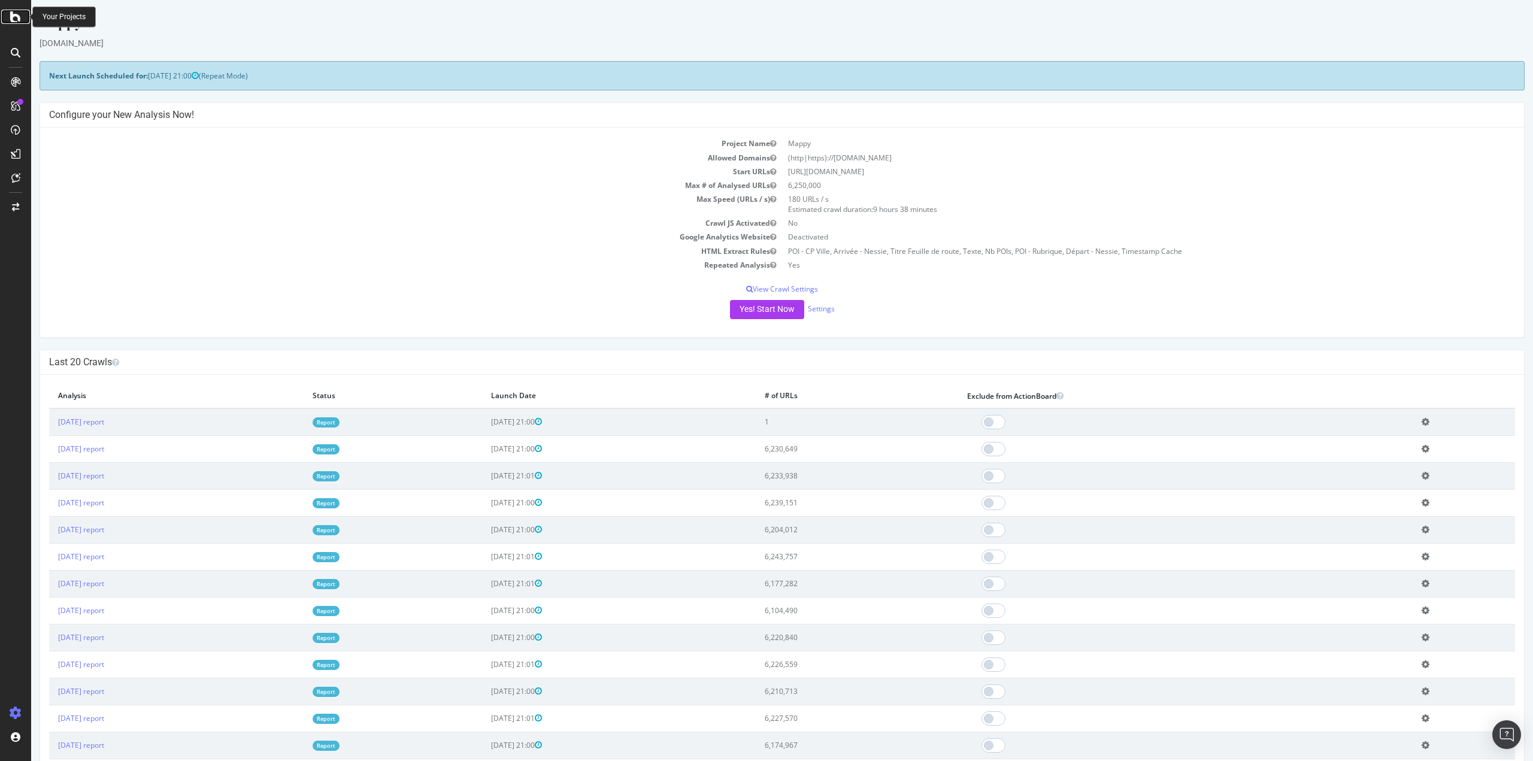
click at [11, 14] on icon at bounding box center [15, 17] width 11 height 14
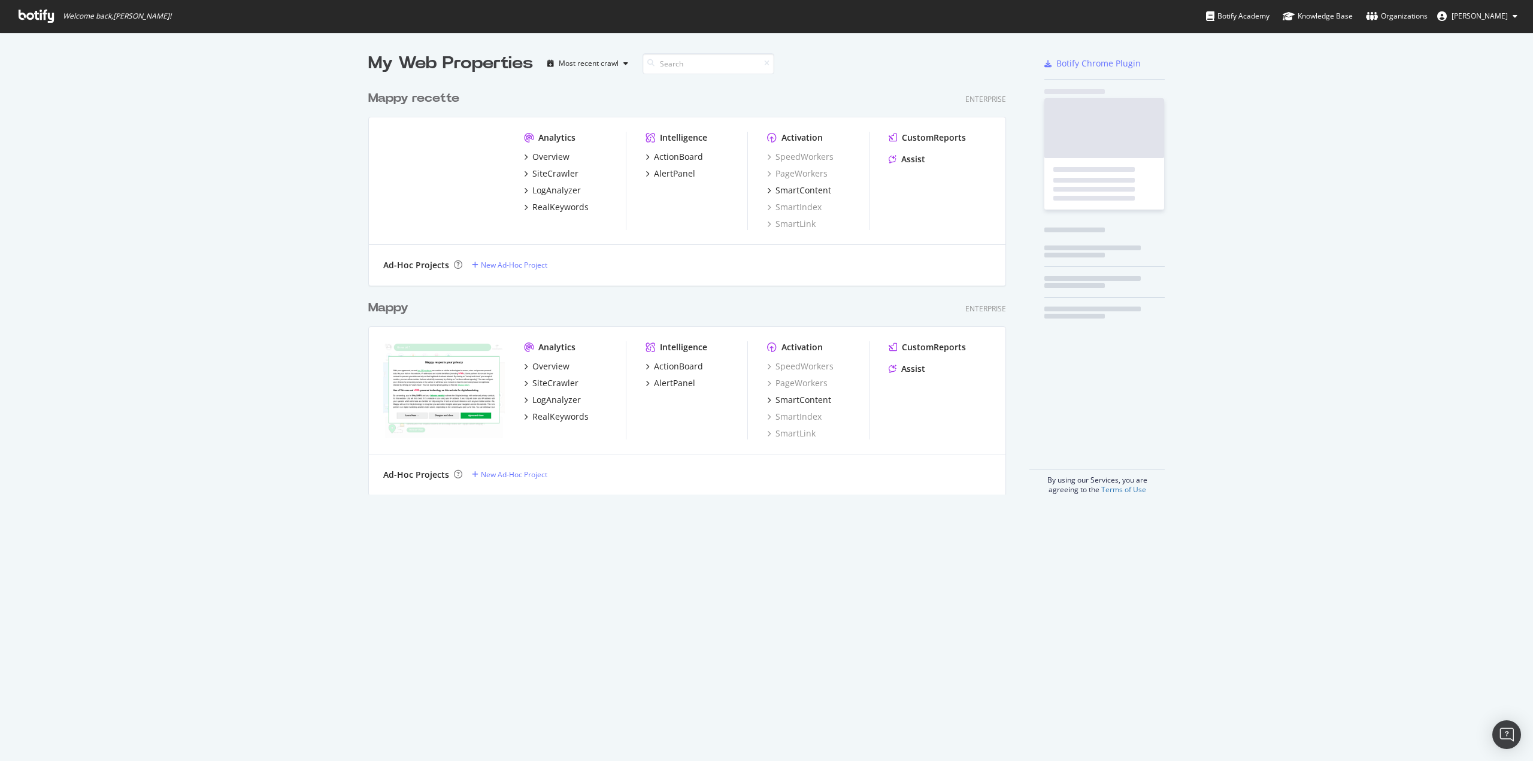
scroll to position [752, 1514]
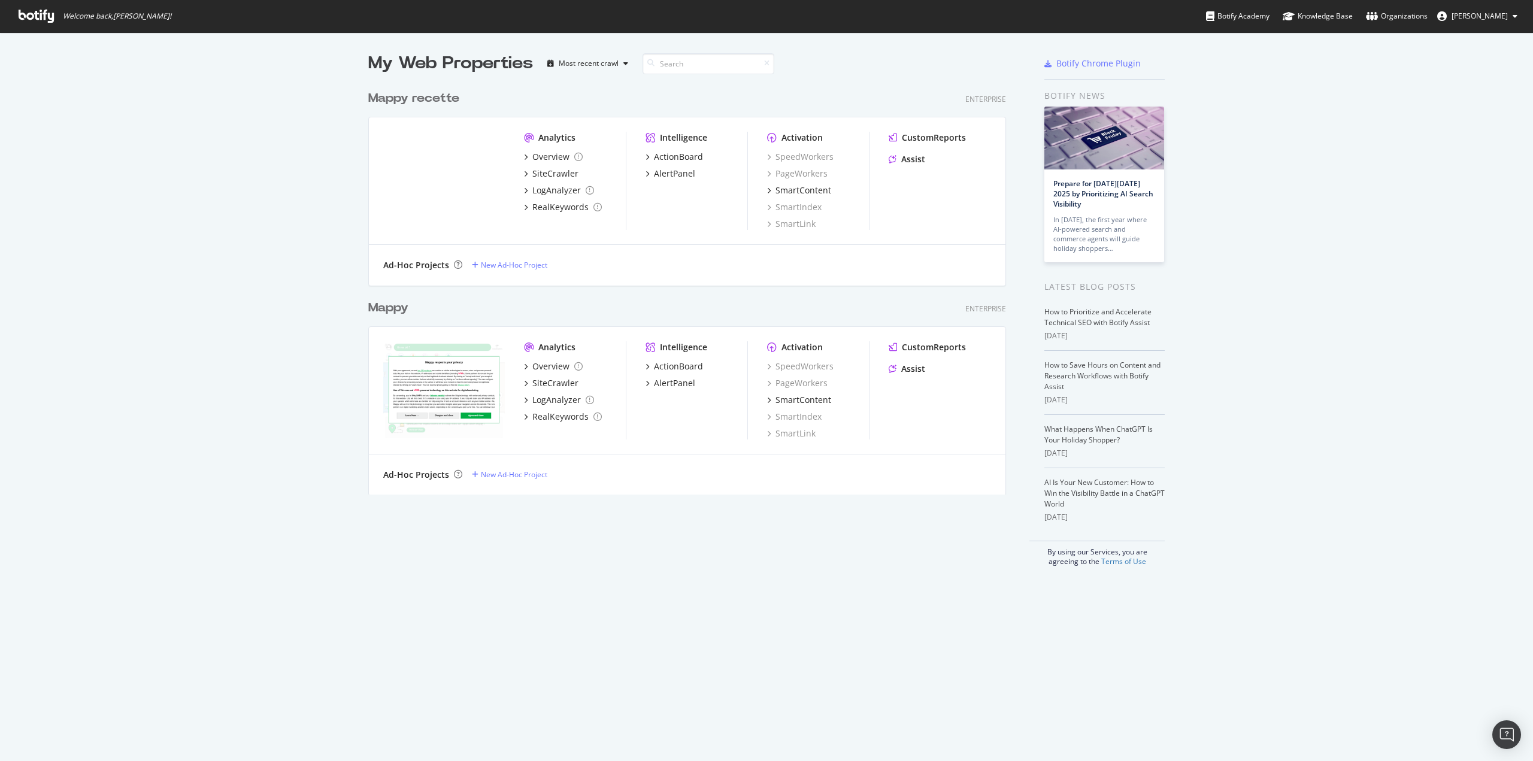
click at [395, 95] on div "Mappy recette" at bounding box center [413, 98] width 91 height 17
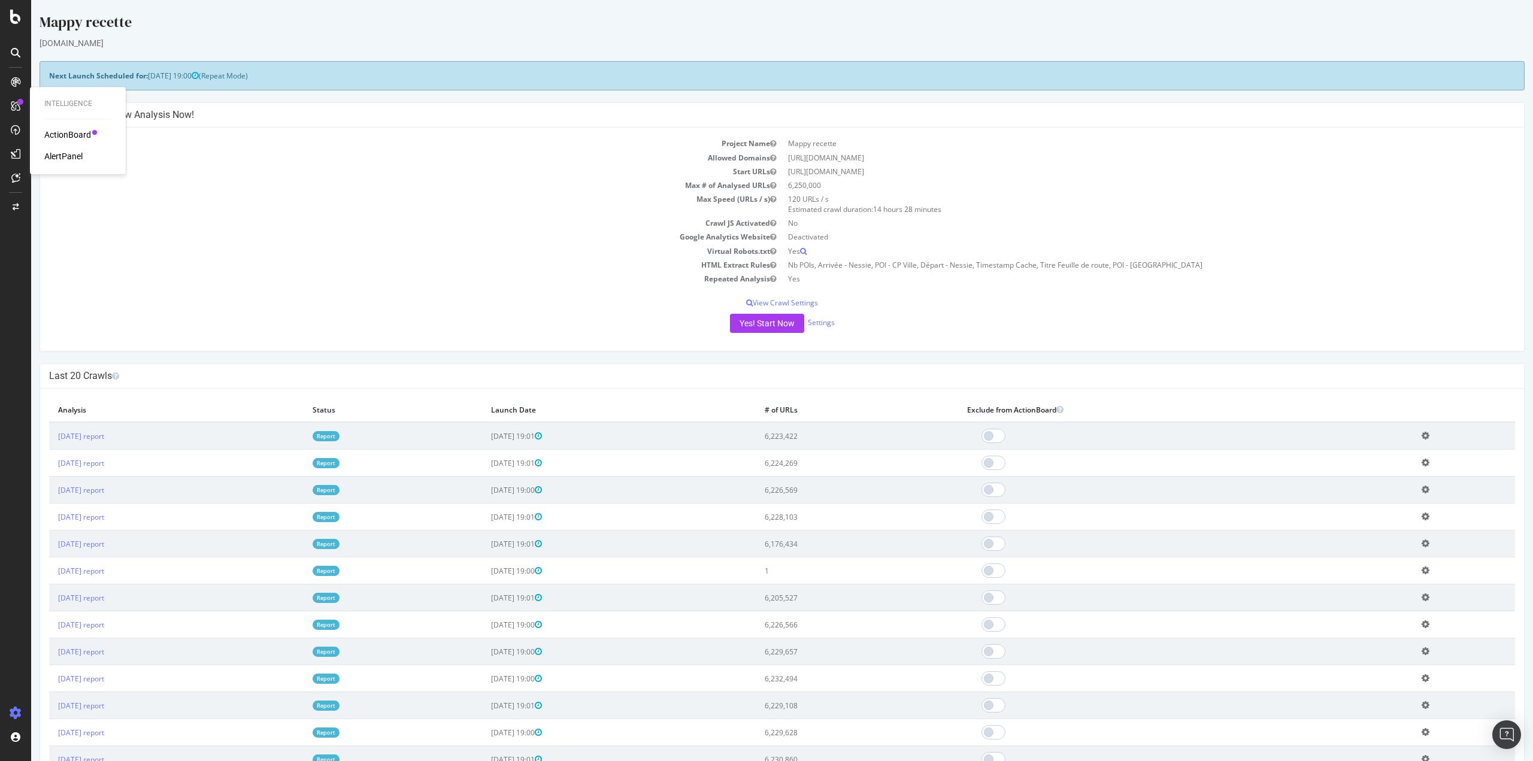
click at [383, 226] on td "Crawl JS Activated" at bounding box center [415, 223] width 733 height 14
click at [704, 572] on td "[DATE] 19:00" at bounding box center [619, 570] width 274 height 27
click at [65, 656] on div "Project settings" at bounding box center [62, 660] width 50 height 10
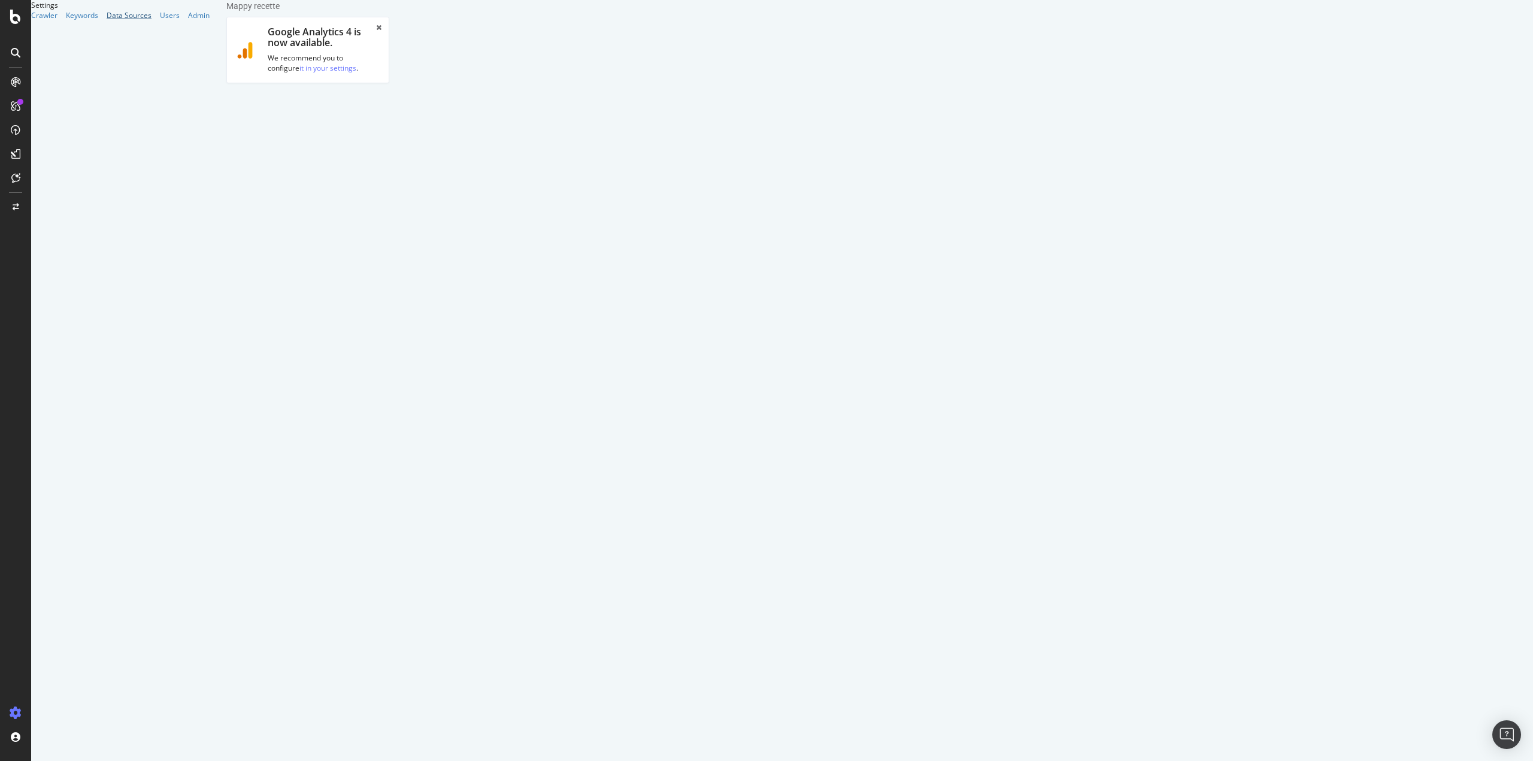
click at [107, 20] on div "Data Sources" at bounding box center [129, 15] width 45 height 10
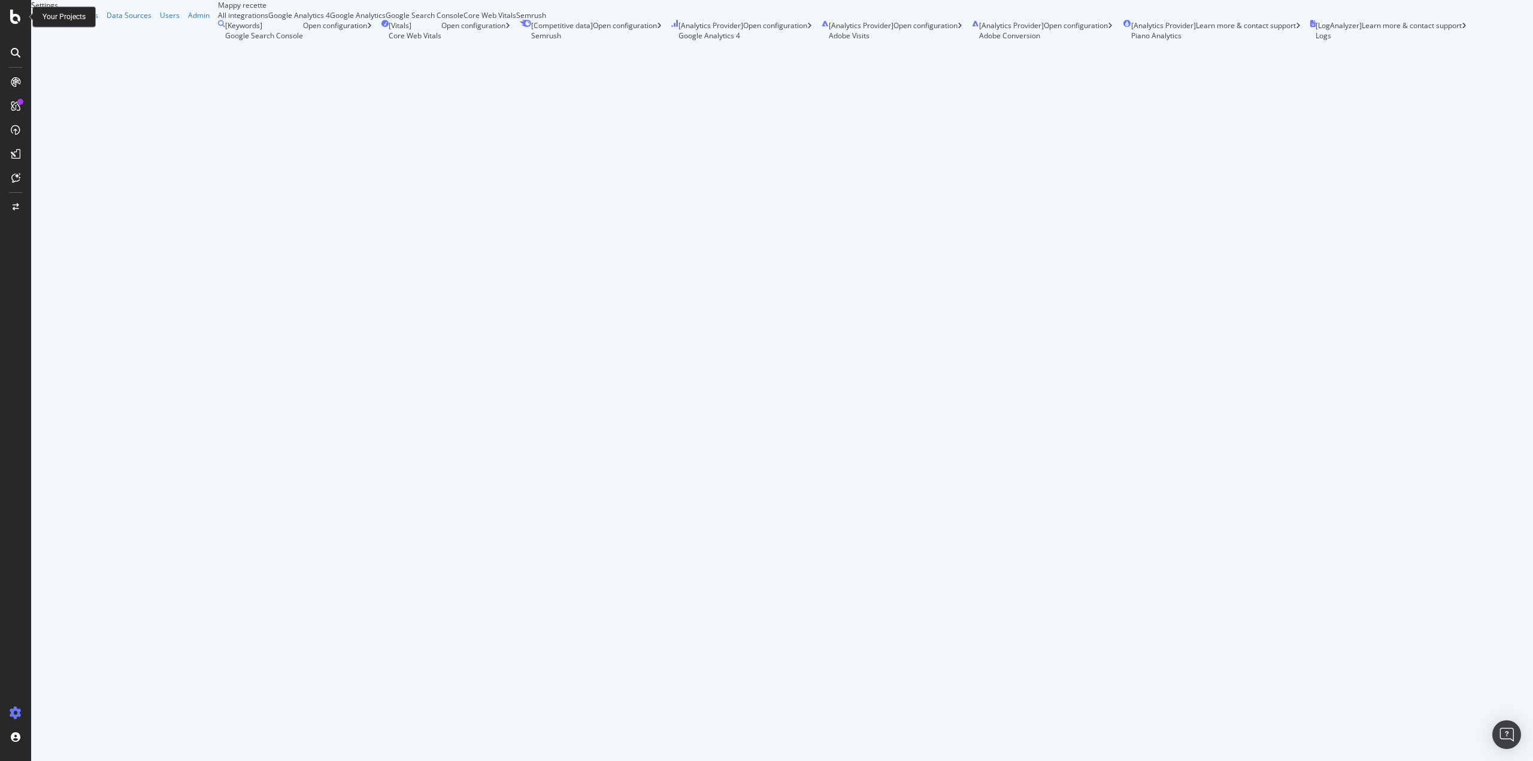
click at [13, 15] on icon at bounding box center [15, 17] width 11 height 14
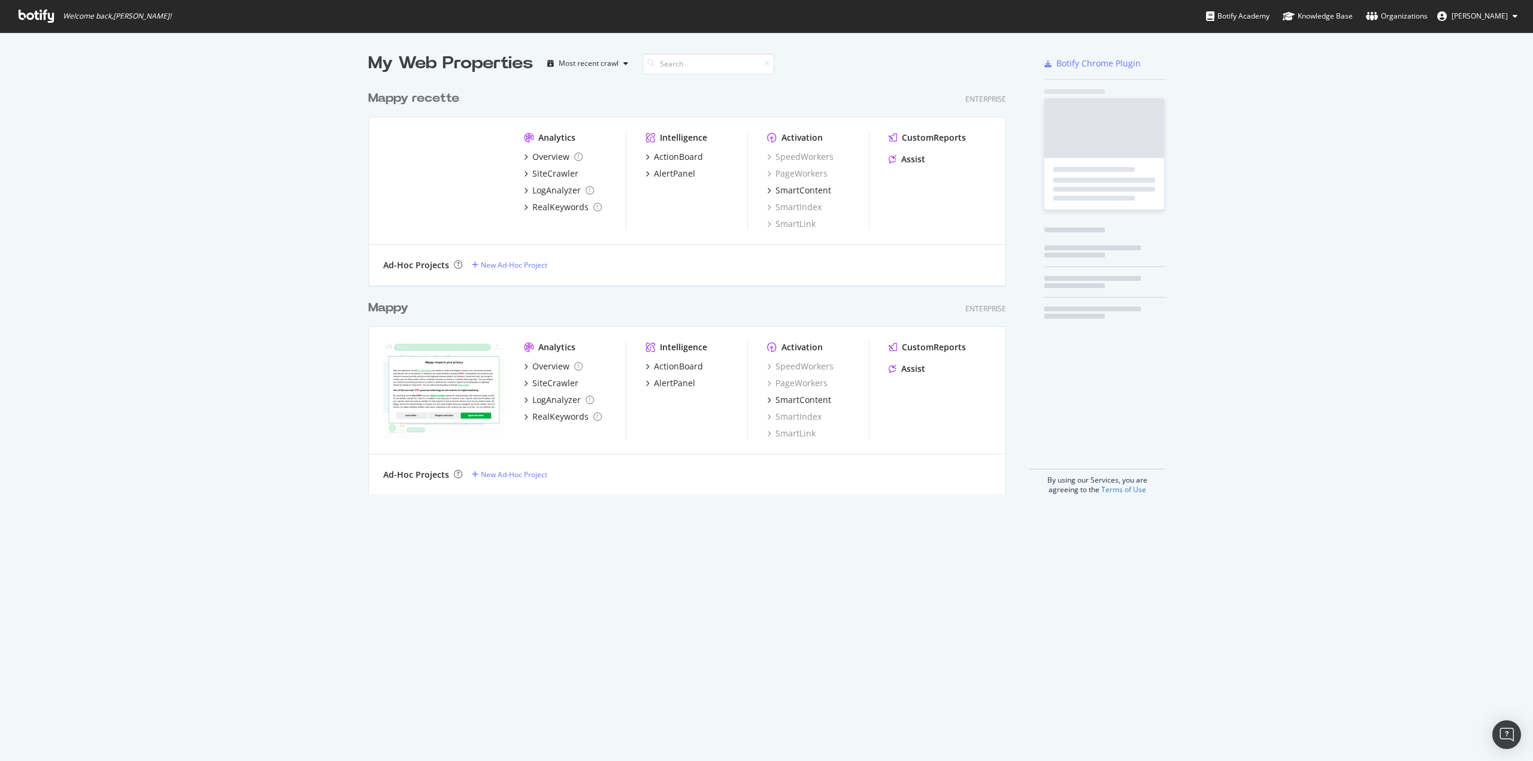
scroll to position [752, 1514]
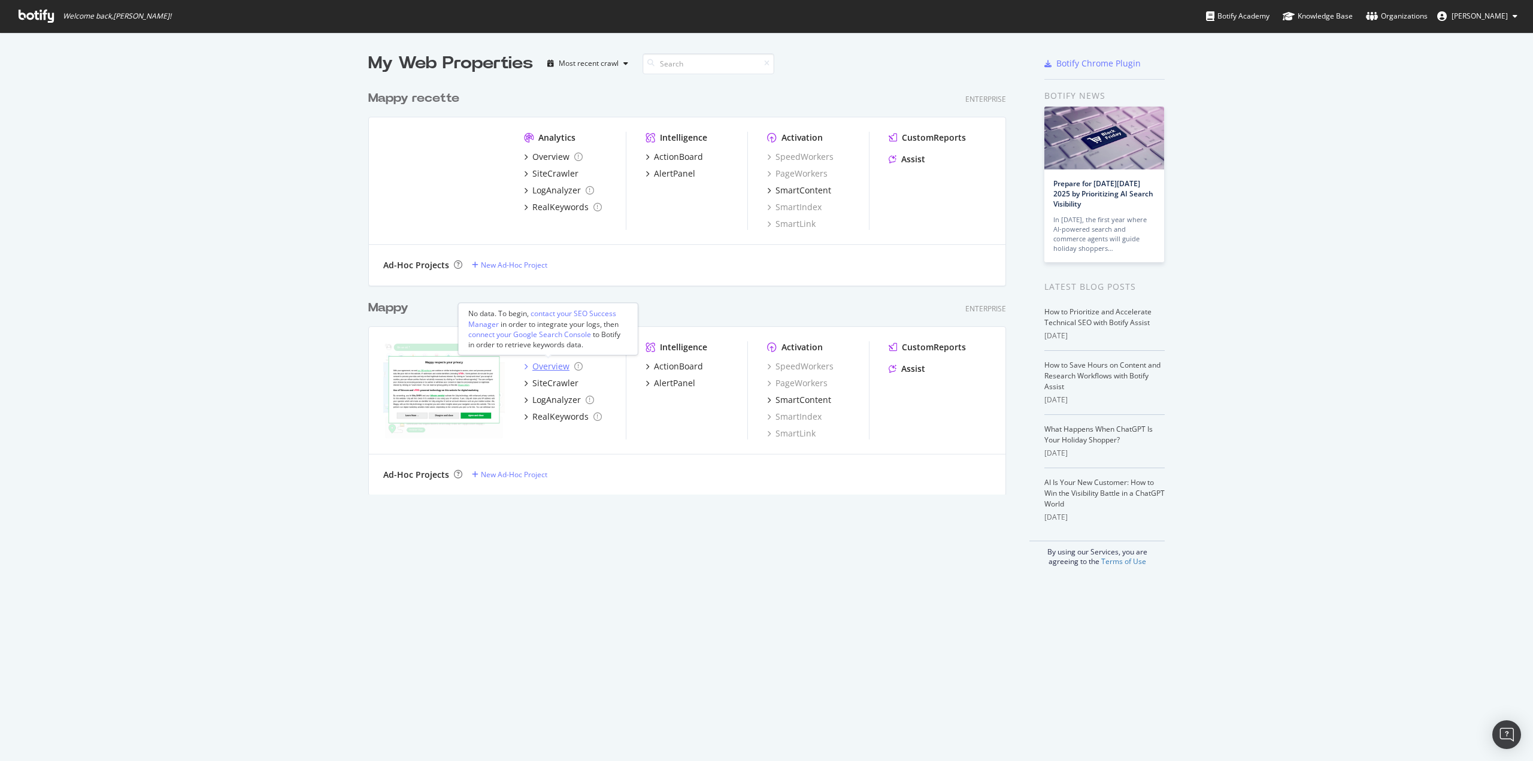
click at [539, 363] on div "Overview" at bounding box center [550, 366] width 37 height 12
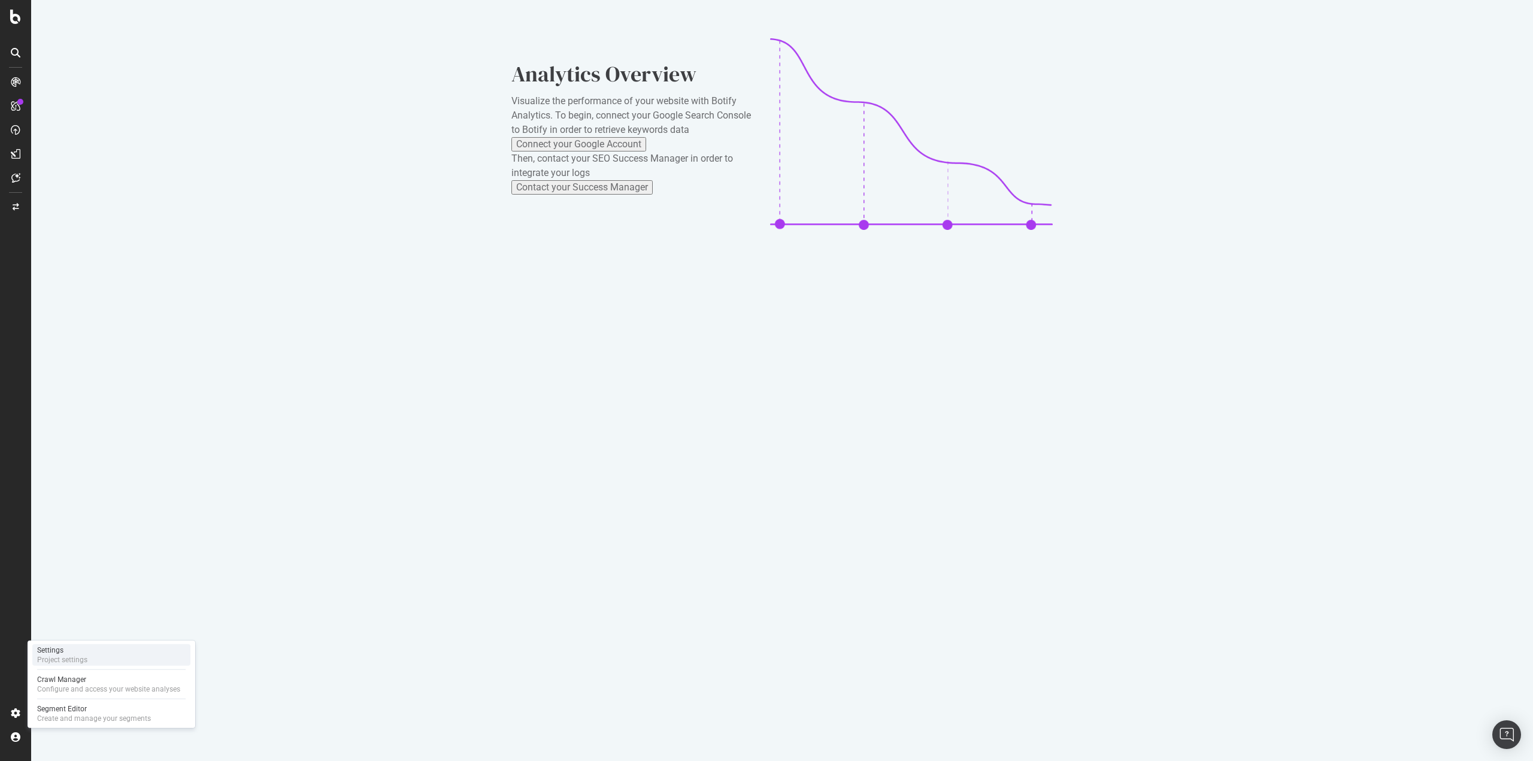
click at [59, 662] on div "Project settings" at bounding box center [62, 660] width 50 height 10
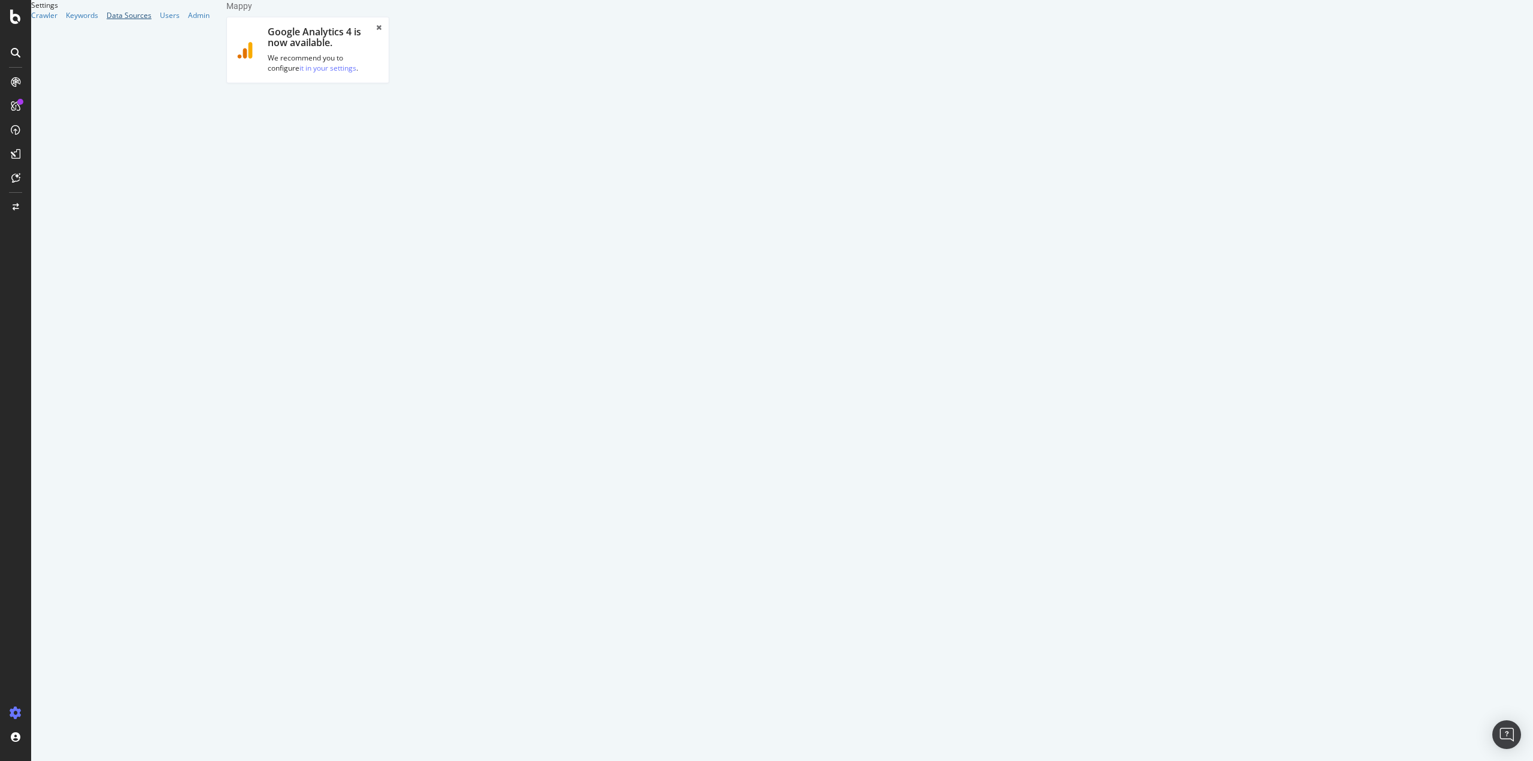
click at [107, 20] on div "Data Sources" at bounding box center [129, 15] width 45 height 10
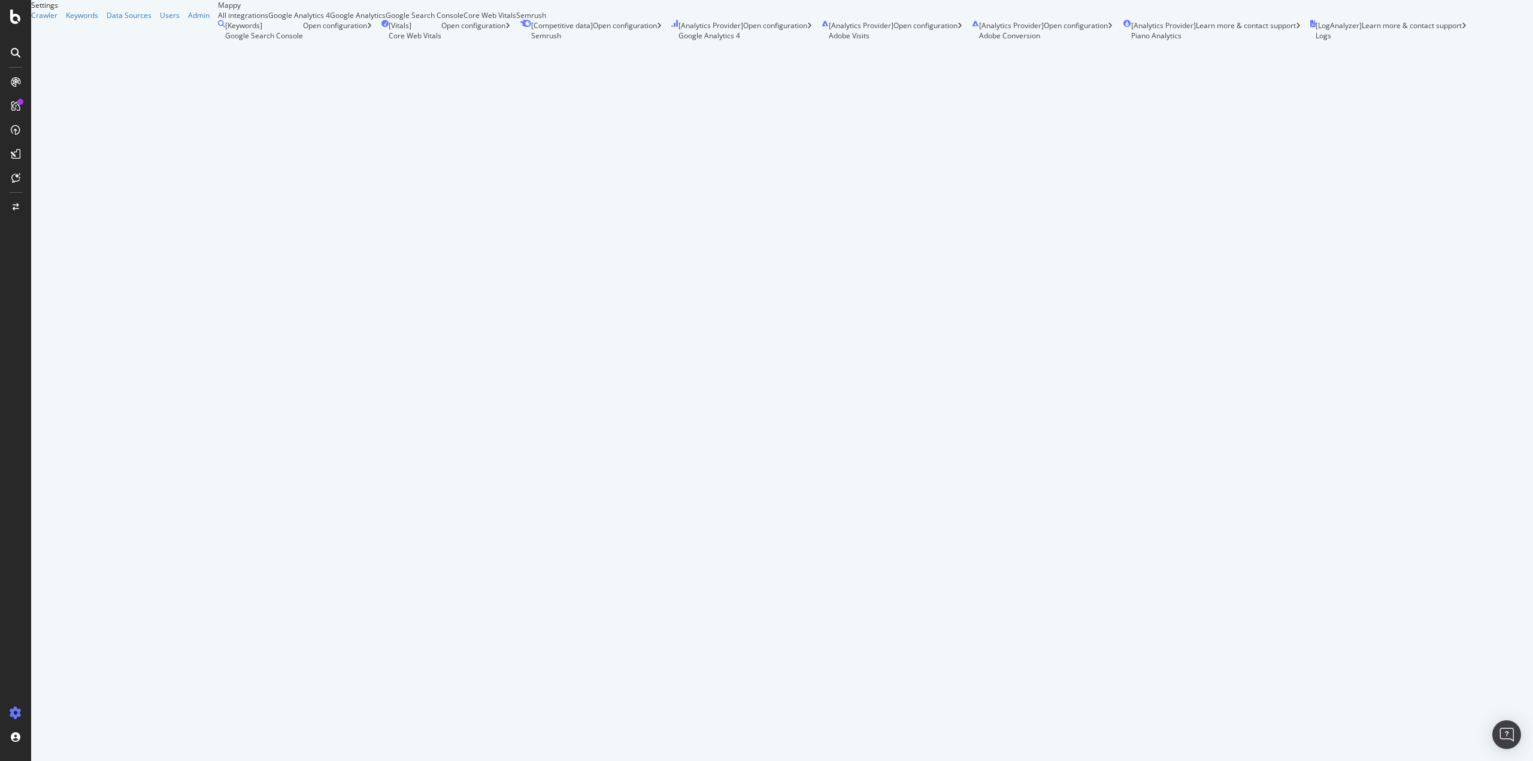
click at [381, 41] on div "[ Vitals ] Core Web Vitals Open configuration" at bounding box center [445, 30] width 129 height 20
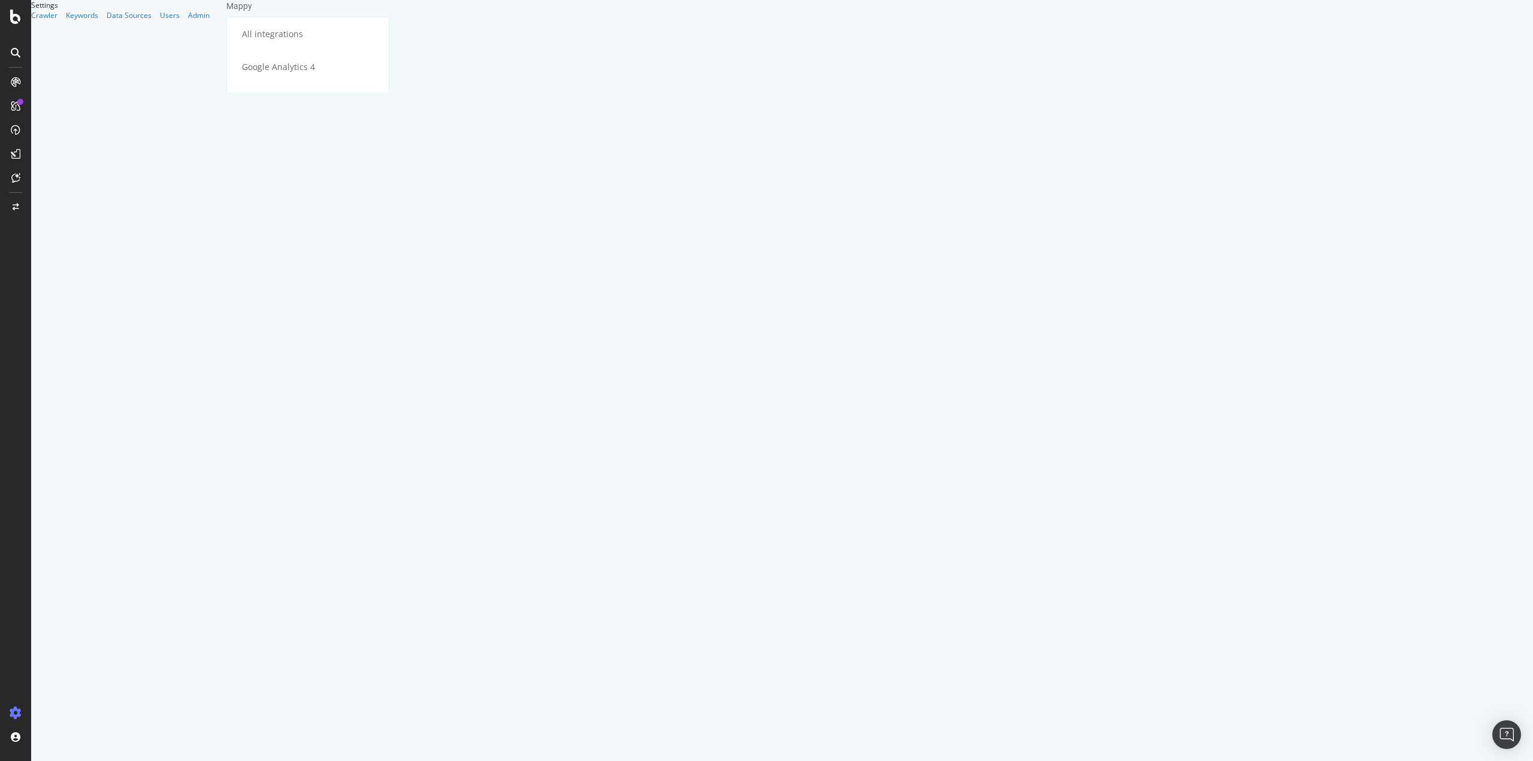
drag, startPoint x: 303, startPoint y: 80, endPoint x: 789, endPoint y: 95, distance: 486.4
click at [389, 184] on div "To enable the Core Web Vitals integration, you need RealKeywords data. Contact …" at bounding box center [307, 229] width 163 height 90
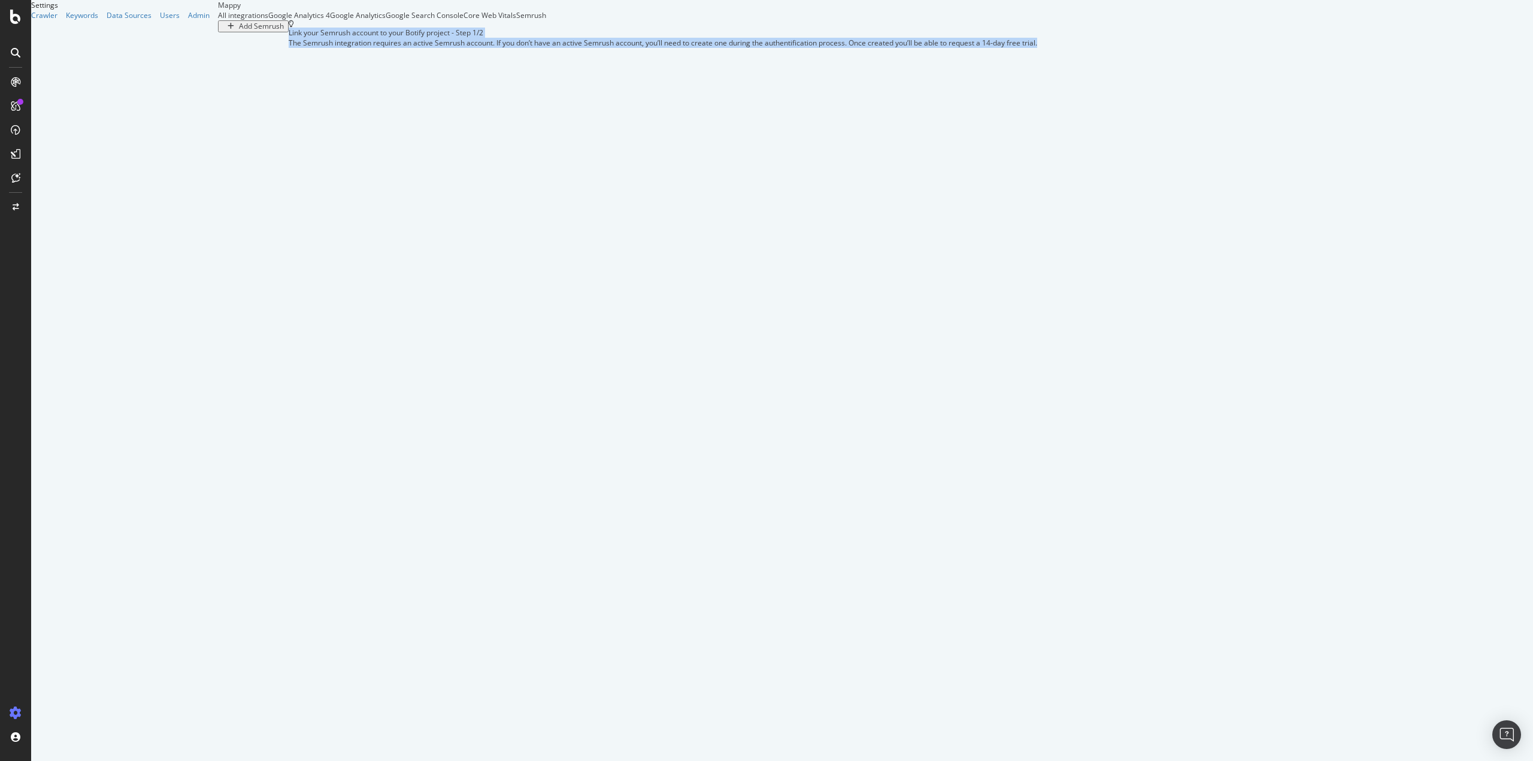
drag, startPoint x: 721, startPoint y: 113, endPoint x: 904, endPoint y: 166, distance: 190.2
click at [904, 48] on div "Link your Semrush account to your Botify project - Step 1/2 The Semrush integra…" at bounding box center [663, 34] width 748 height 28
click at [904, 48] on div "The Semrush integration requires an active Semrush account. If you don’t have a…" at bounding box center [663, 43] width 748 height 10
drag, startPoint x: 863, startPoint y: 167, endPoint x: 727, endPoint y: 132, distance: 141.0
click at [727, 48] on div "The Semrush integration requires an active Semrush account. If you don’t have a…" at bounding box center [663, 43] width 748 height 10
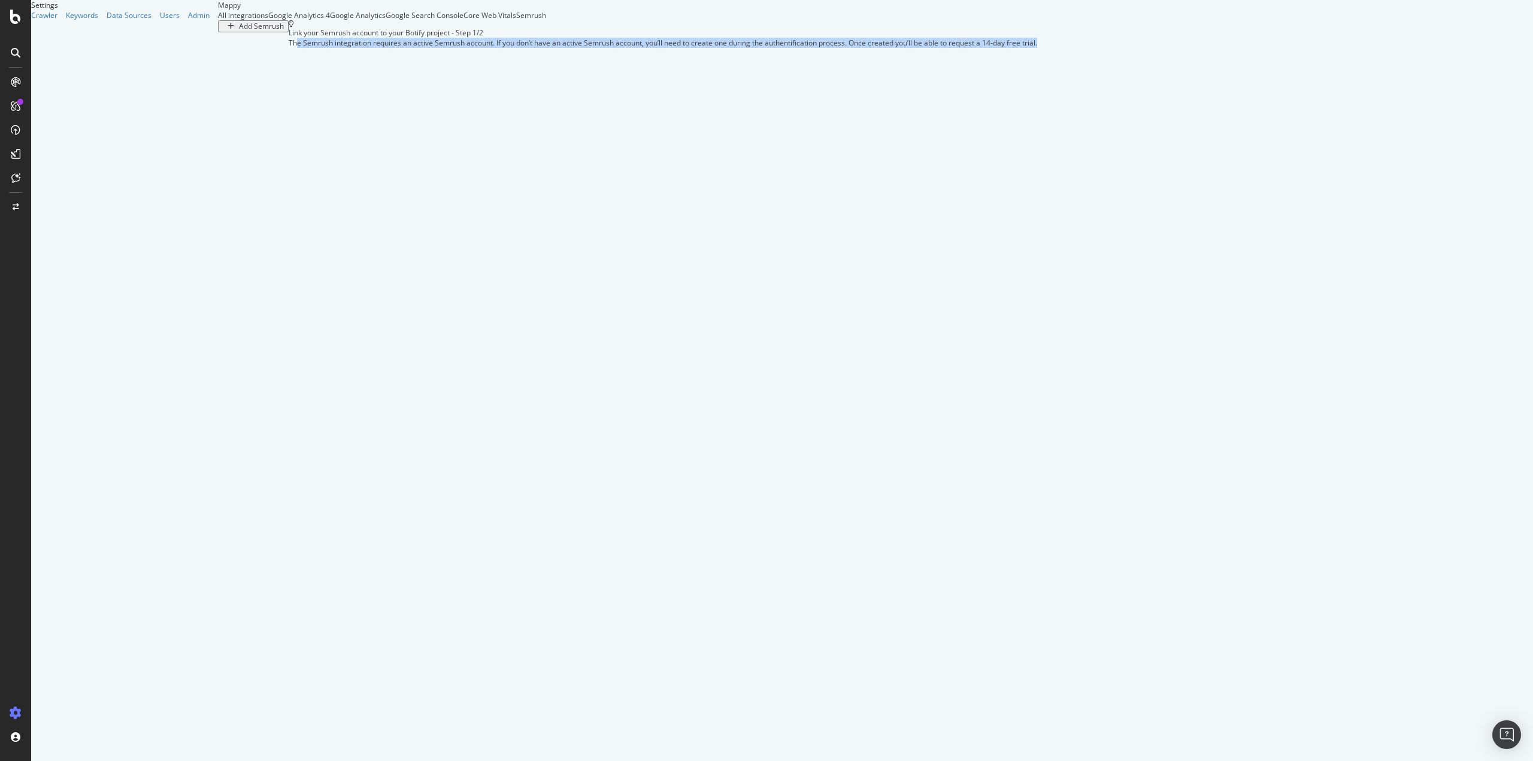
click at [727, 48] on div "The Semrush integration requires an active Semrush account. If you don’t have a…" at bounding box center [663, 43] width 748 height 10
click at [516, 20] on div "Core Web Vitals" at bounding box center [489, 15] width 53 height 10
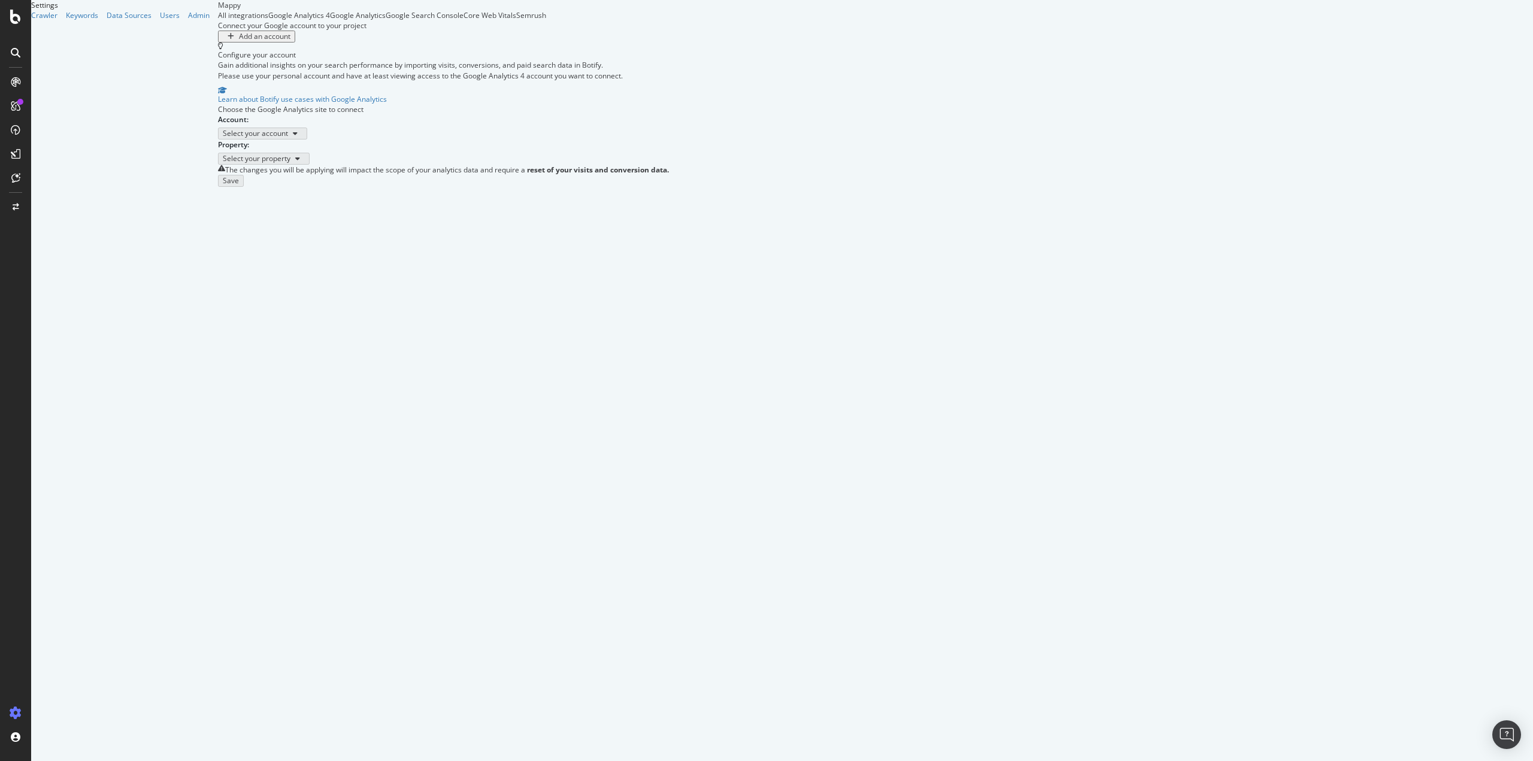
click at [218, 20] on div "All integrations" at bounding box center [243, 15] width 50 height 10
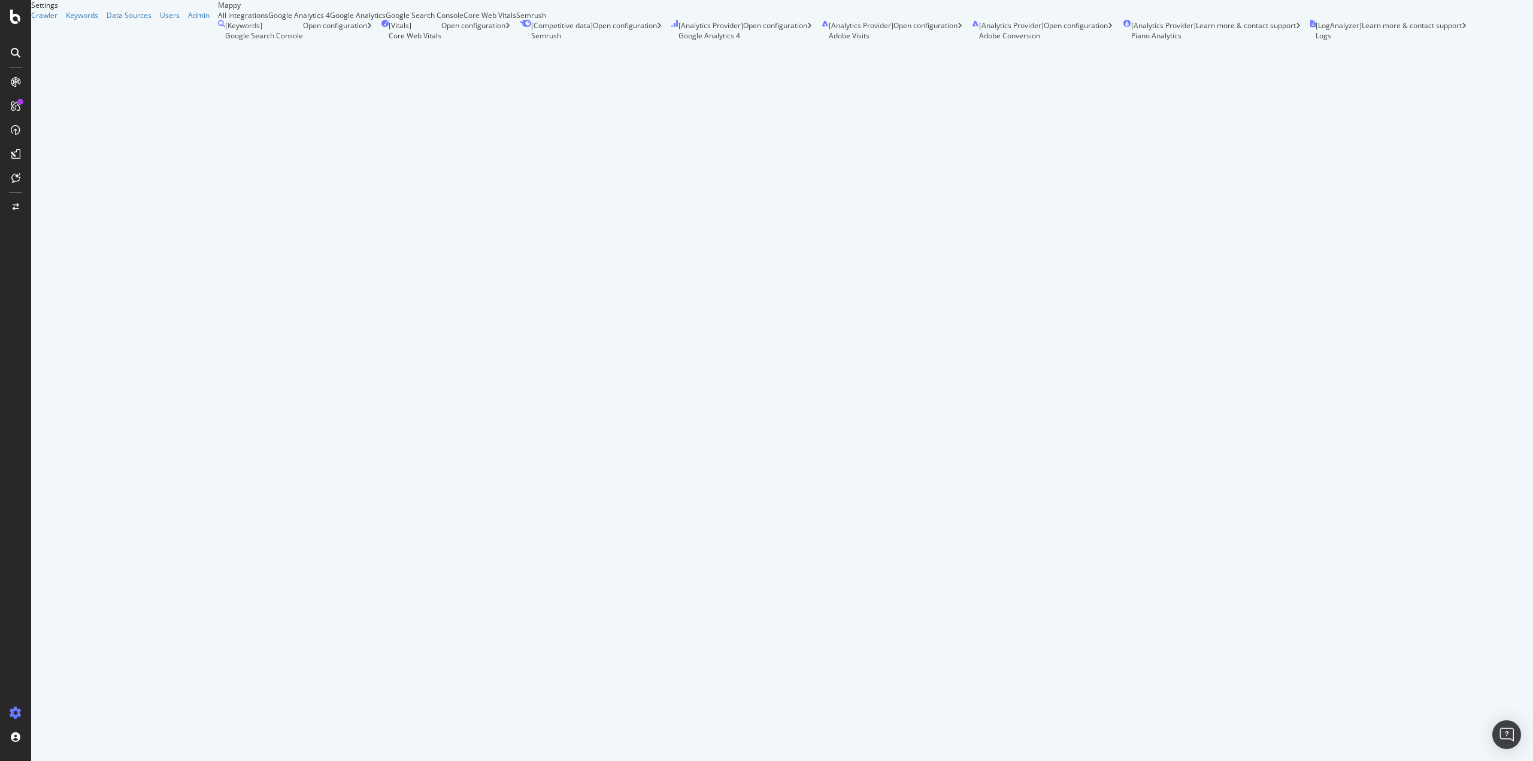
click at [381, 41] on div "[ Vitals ] Core Web Vitals Open configuration" at bounding box center [445, 30] width 129 height 20
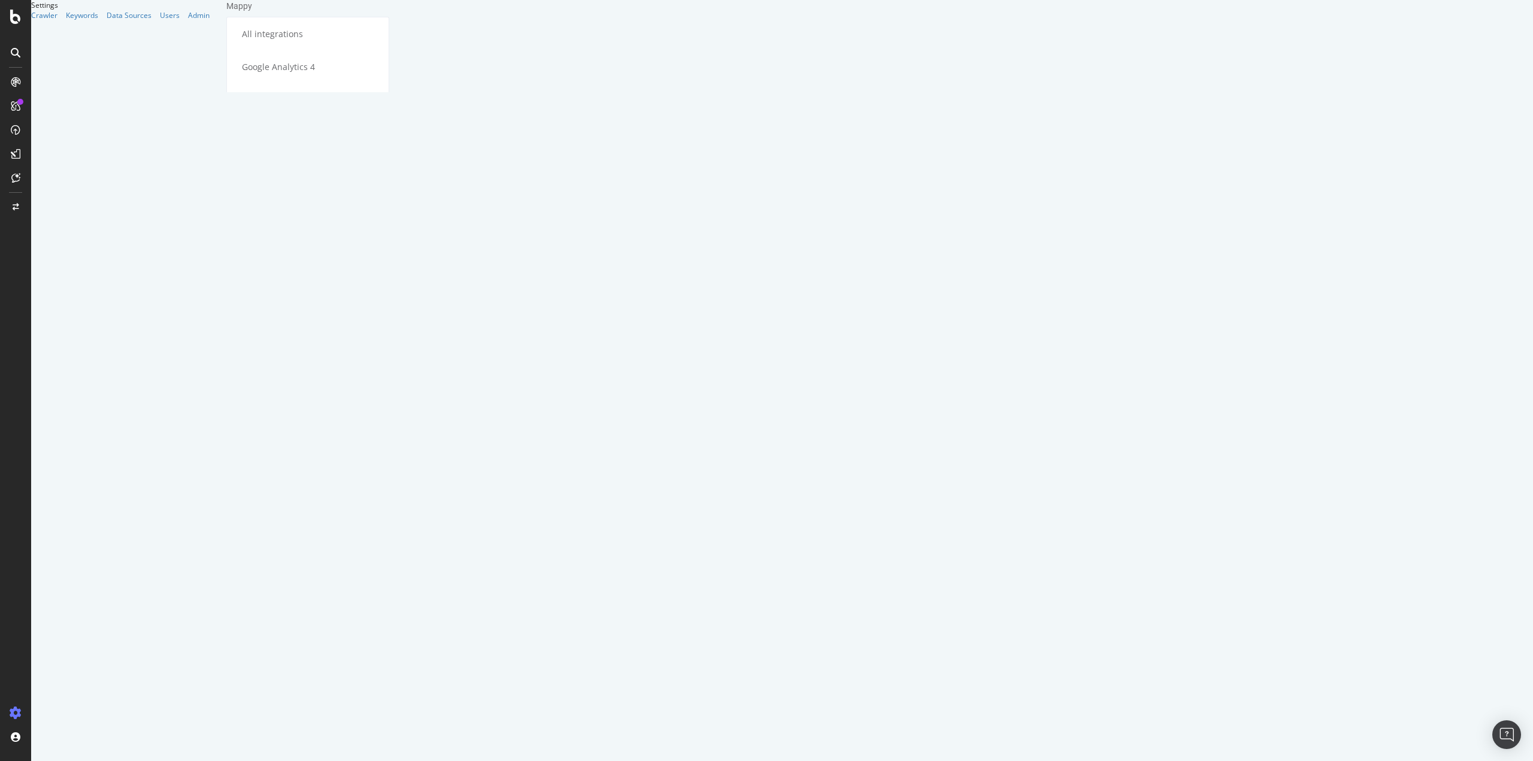
drag, startPoint x: 309, startPoint y: 83, endPoint x: 508, endPoint y: 90, distance: 198.9
click at [380, 199] on h4 "To enable the Core Web Vitals integration, you need RealKeywords data. Contact …" at bounding box center [308, 228] width 144 height 59
drag, startPoint x: 592, startPoint y: 87, endPoint x: 496, endPoint y: 90, distance: 95.9
click at [380, 199] on h4 "To enable the Core Web Vitals integration, you need RealKeywords data. Contact …" at bounding box center [308, 228] width 144 height 59
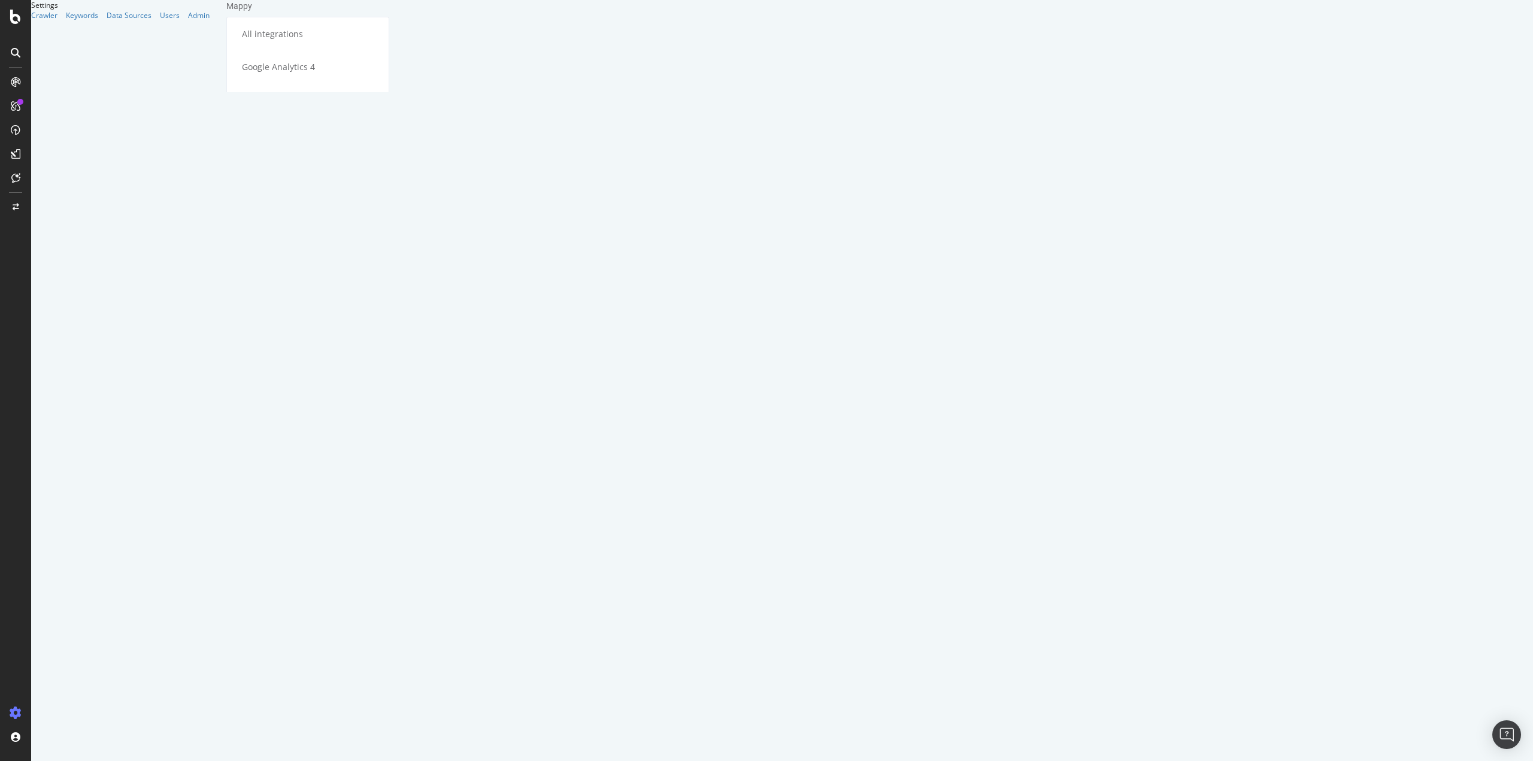
click at [380, 199] on h4 "To enable the Core Web Vitals integration, you need RealKeywords data. Contact …" at bounding box center [308, 228] width 144 height 59
click at [284, 268] on button "Add a new Account" at bounding box center [279, 278] width 87 height 20
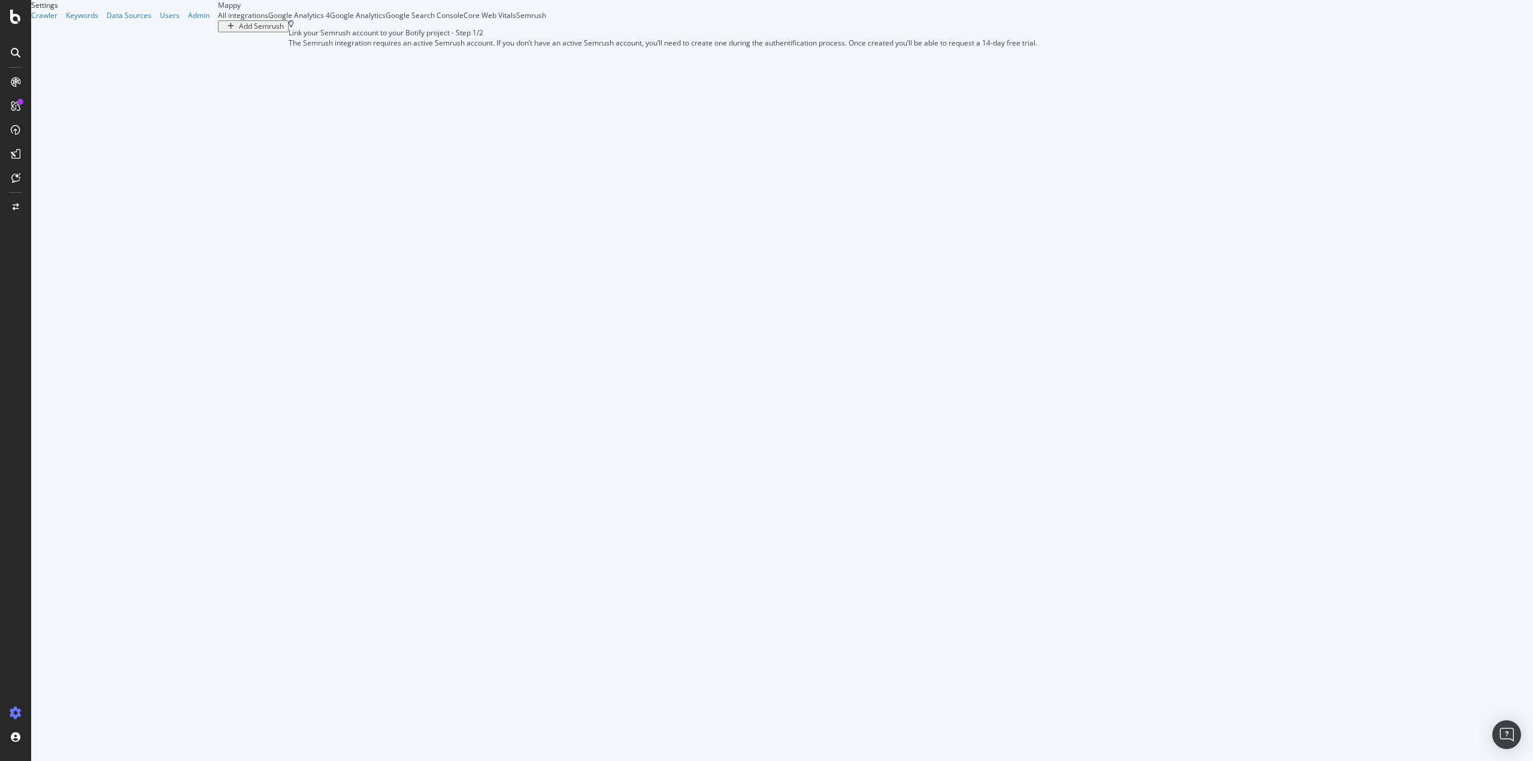
click at [516, 20] on div "Core Web Vitals" at bounding box center [489, 15] width 53 height 10
